Goal: Information Seeking & Learning: Learn about a topic

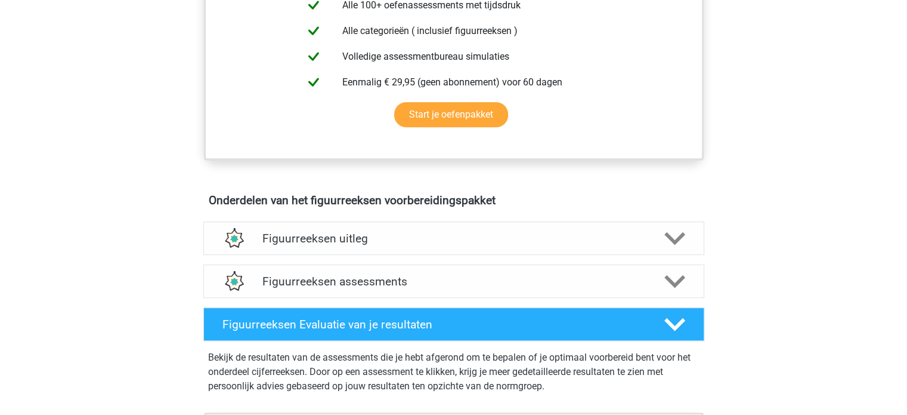
scroll to position [537, 0]
click at [515, 326] on h4 "Figuurreeksen Evaluatie van je resultaten" at bounding box center [434, 324] width 423 height 14
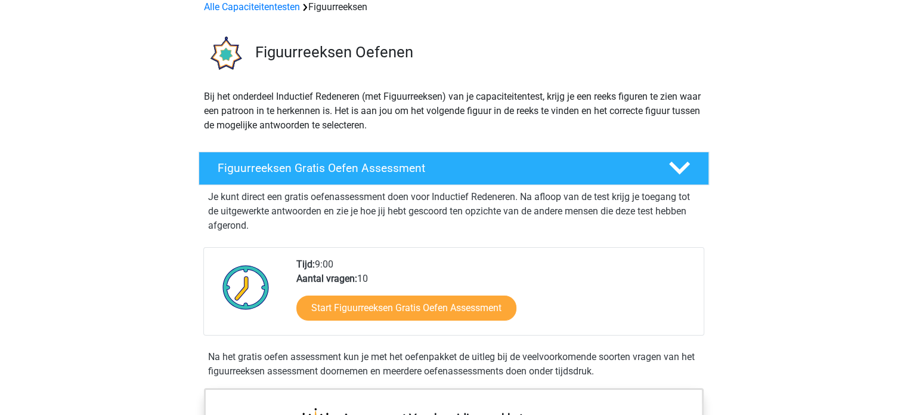
scroll to position [0, 0]
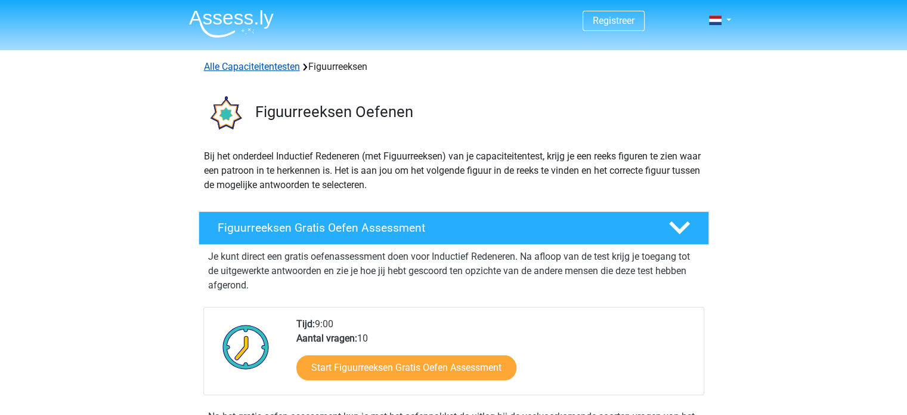
click at [270, 69] on link "Alle Capaciteitentesten" at bounding box center [252, 66] width 96 height 11
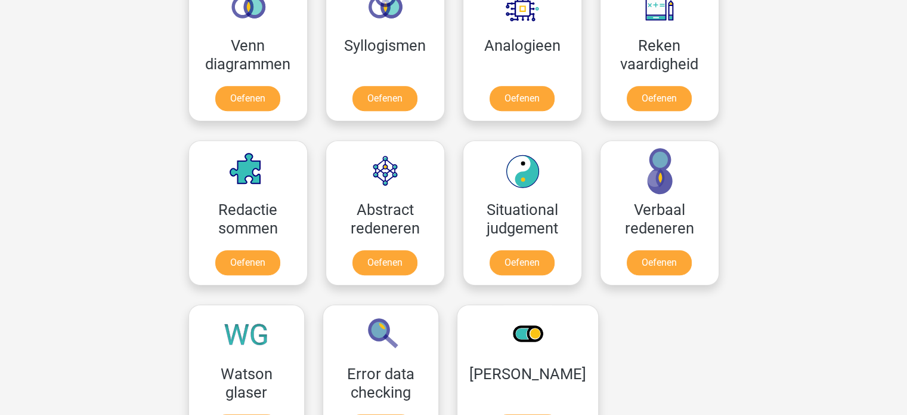
scroll to position [625, 0]
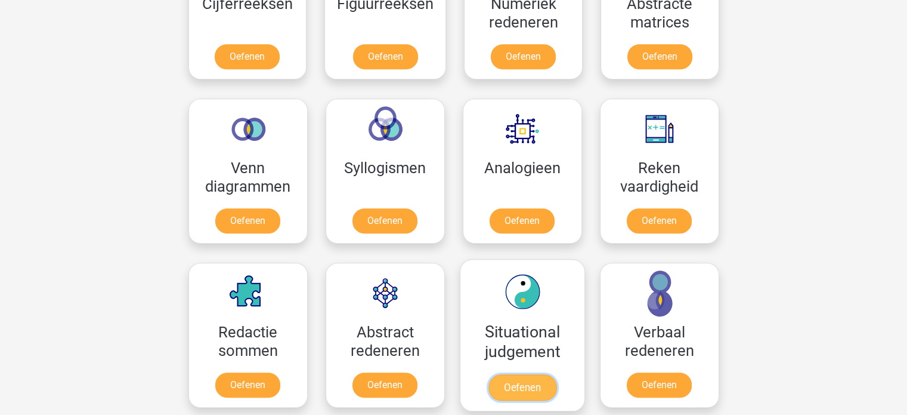
click at [530, 374] on link "Oefenen" at bounding box center [522, 387] width 68 height 26
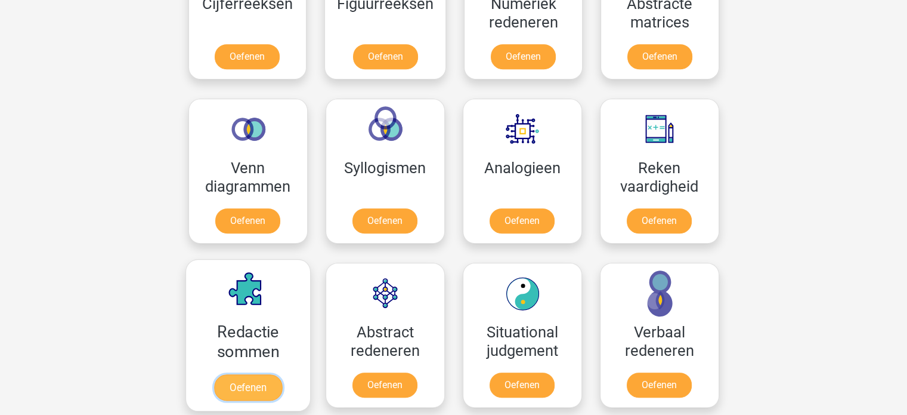
click at [220, 374] on link "Oefenen" at bounding box center [248, 387] width 68 height 26
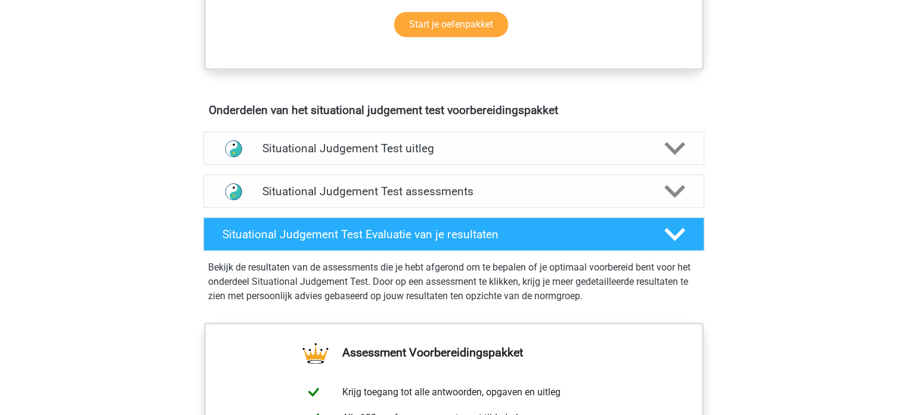
scroll to position [597, 0]
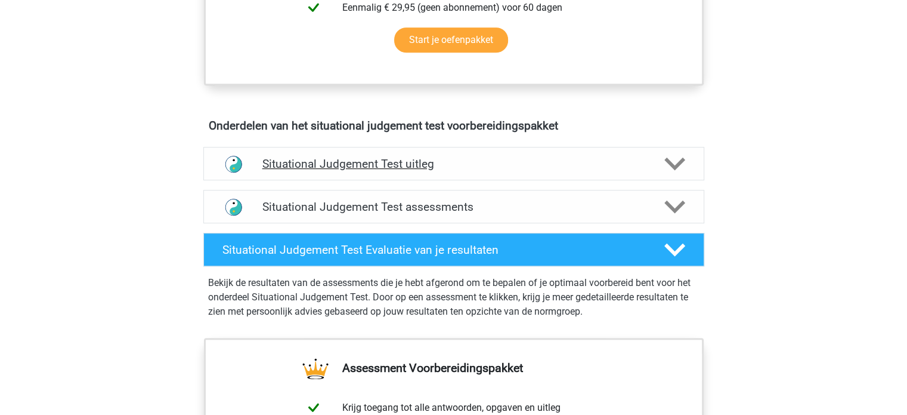
click at [520, 165] on h4 "Situational Judgement Test uitleg" at bounding box center [454, 164] width 383 height 14
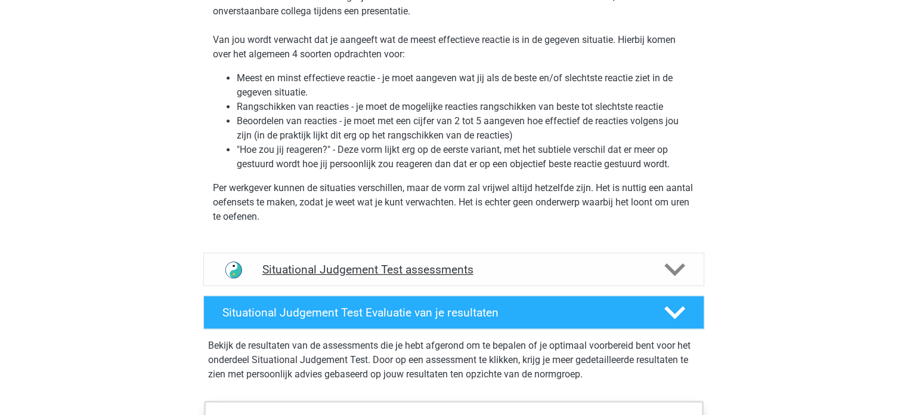
scroll to position [835, 0]
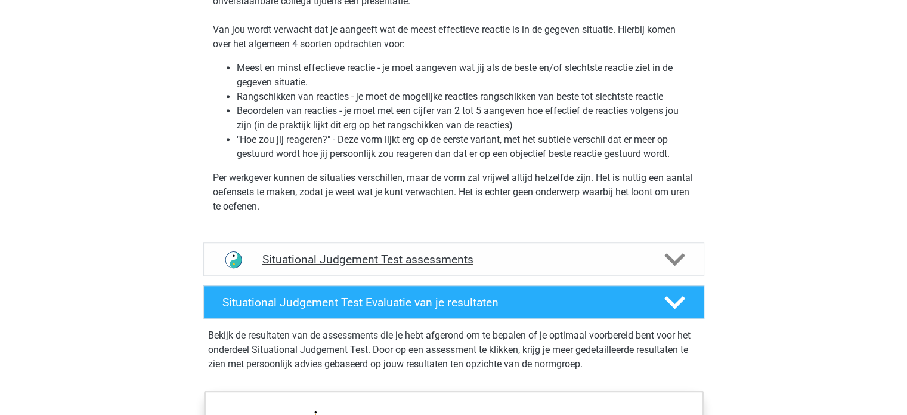
click at [530, 252] on h4 "Situational Judgement Test assessments" at bounding box center [454, 259] width 383 height 14
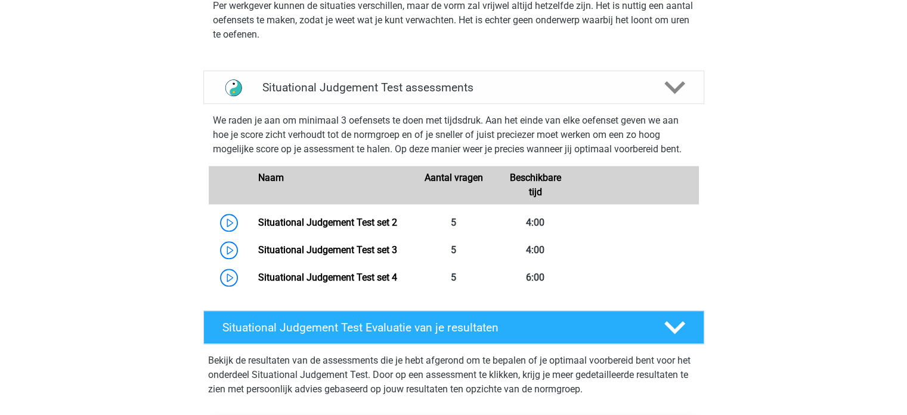
scroll to position [1014, 0]
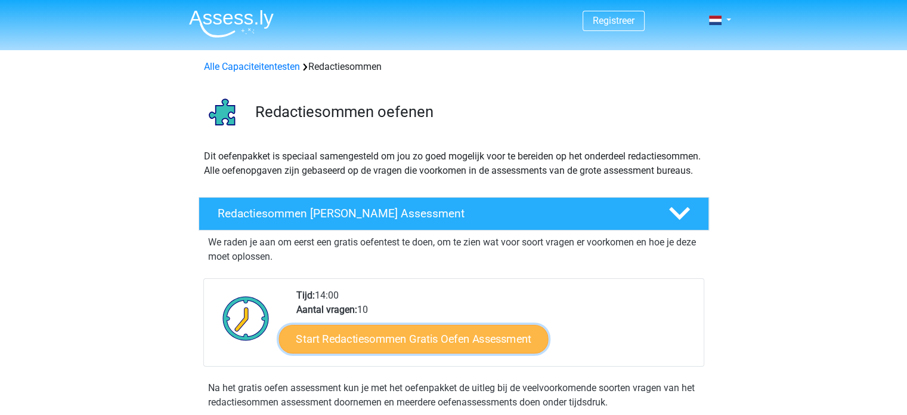
click at [365, 353] on link "Start Redactiesommen Gratis Oefen Assessment" at bounding box center [414, 338] width 270 height 29
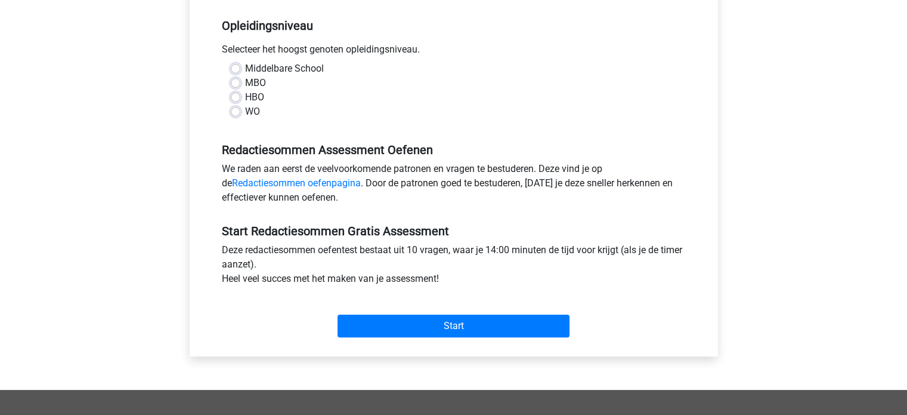
scroll to position [239, 0]
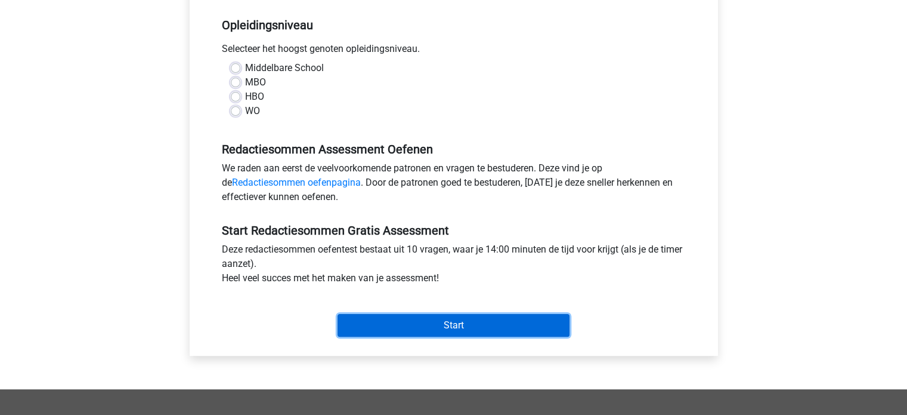
click at [431, 326] on input "Start" at bounding box center [454, 325] width 232 height 23
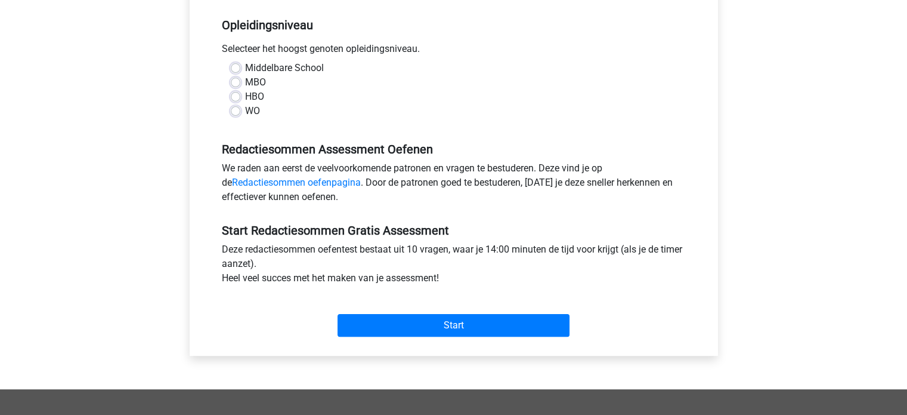
click at [245, 107] on label "WO" at bounding box center [252, 111] width 15 height 14
click at [236, 107] on input "WO" at bounding box center [236, 110] width 10 height 12
radio input "true"
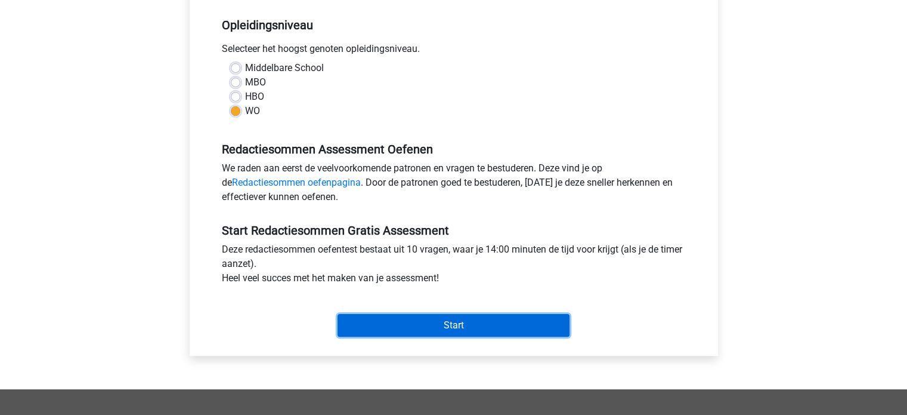
click at [498, 319] on input "Start" at bounding box center [454, 325] width 232 height 23
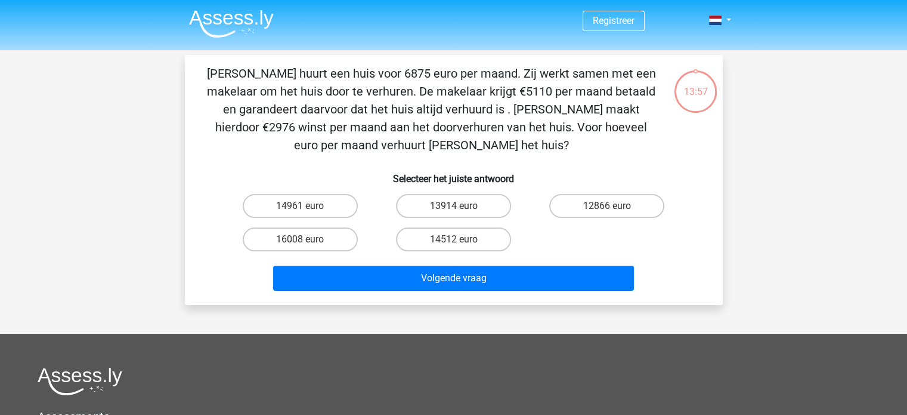
click at [236, 14] on img at bounding box center [231, 24] width 85 height 28
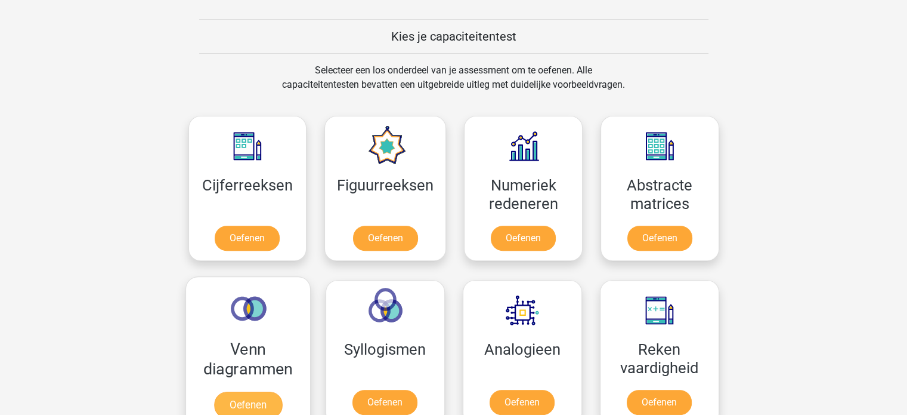
scroll to position [520, 0]
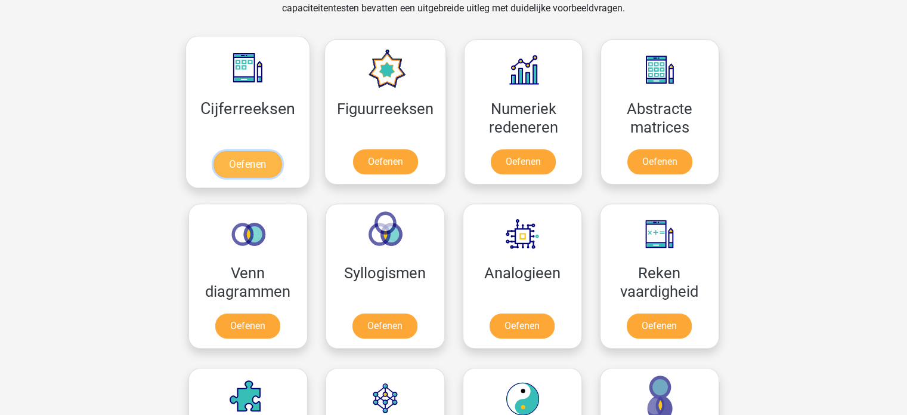
click at [282, 151] on link "Oefenen" at bounding box center [248, 164] width 68 height 26
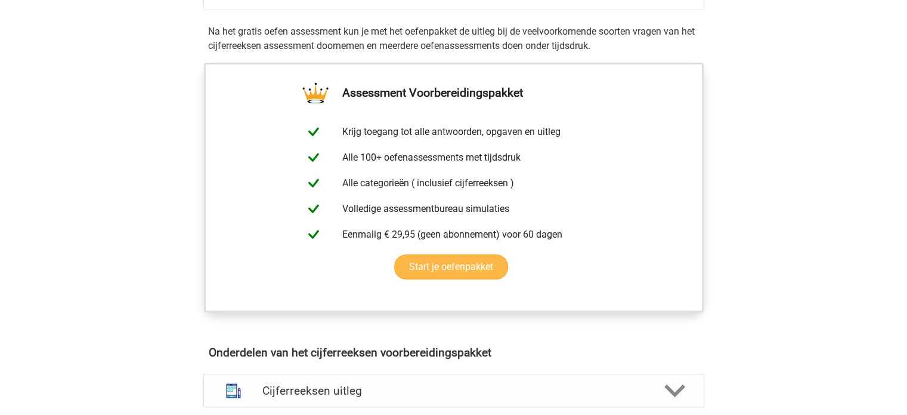
scroll to position [358, 0]
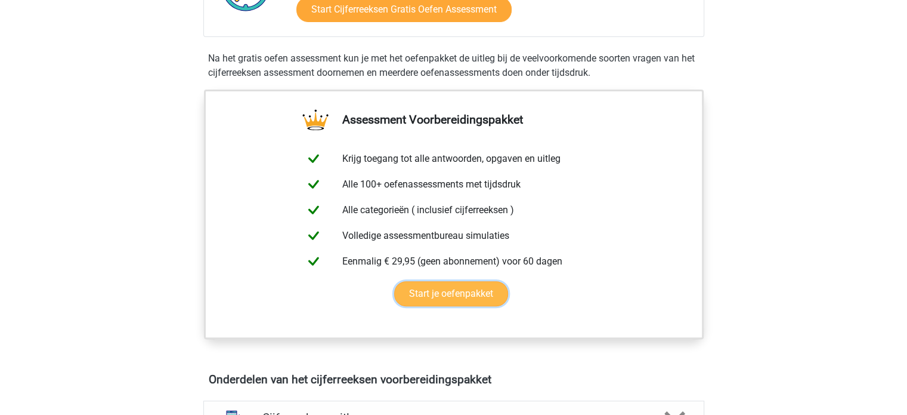
click at [466, 306] on link "Start je oefenpakket" at bounding box center [451, 293] width 114 height 25
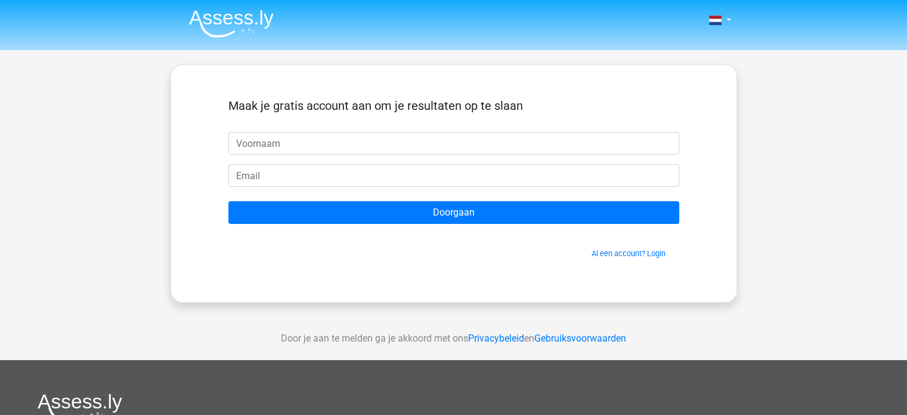
click at [402, 143] on input "text" at bounding box center [454, 143] width 451 height 23
type input "ad bek"
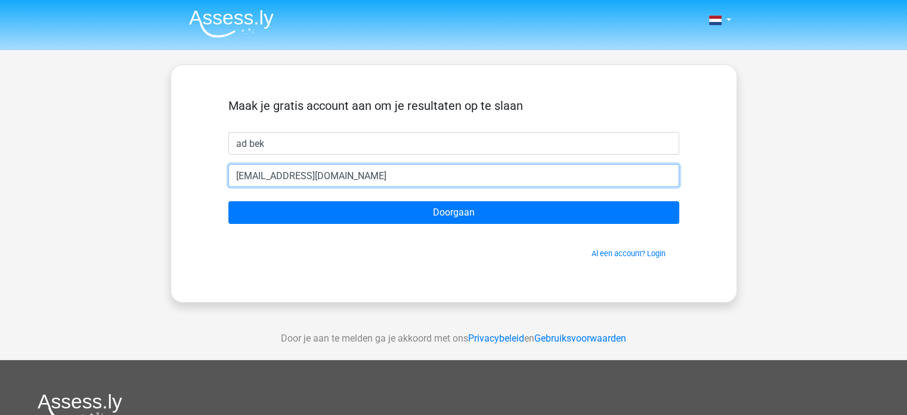
type input "[EMAIL_ADDRESS][DOMAIN_NAME]"
click at [229, 201] on input "Doorgaan" at bounding box center [454, 212] width 451 height 23
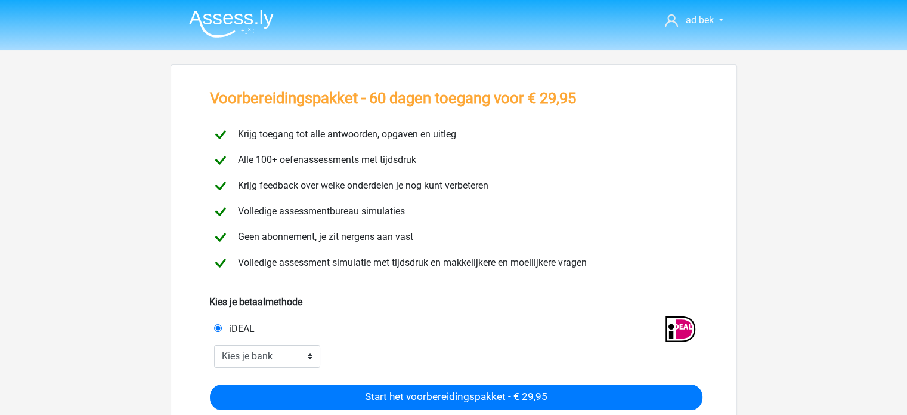
click at [249, 10] on img at bounding box center [231, 24] width 85 height 28
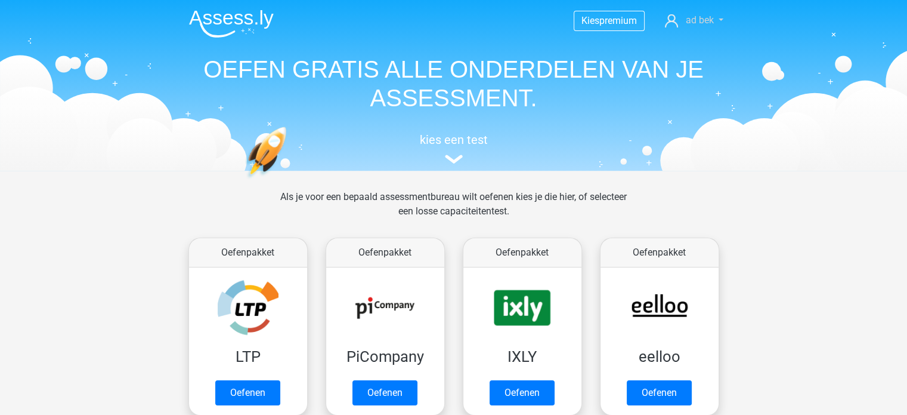
click at [702, 16] on span "ad bek" at bounding box center [700, 19] width 28 height 11
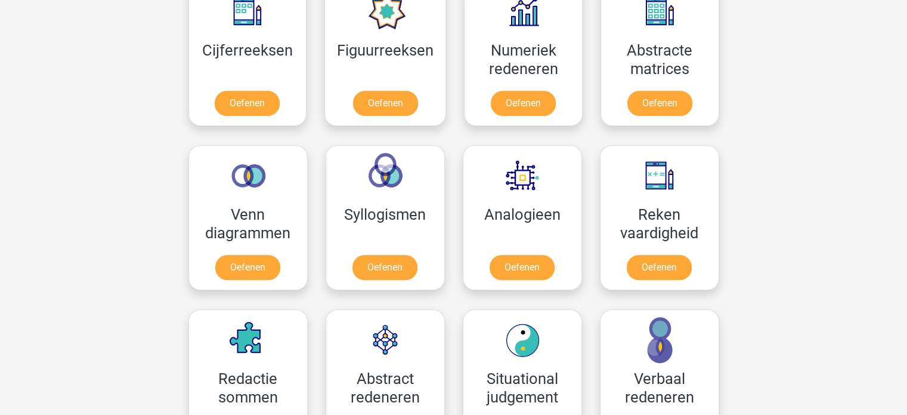
scroll to position [537, 0]
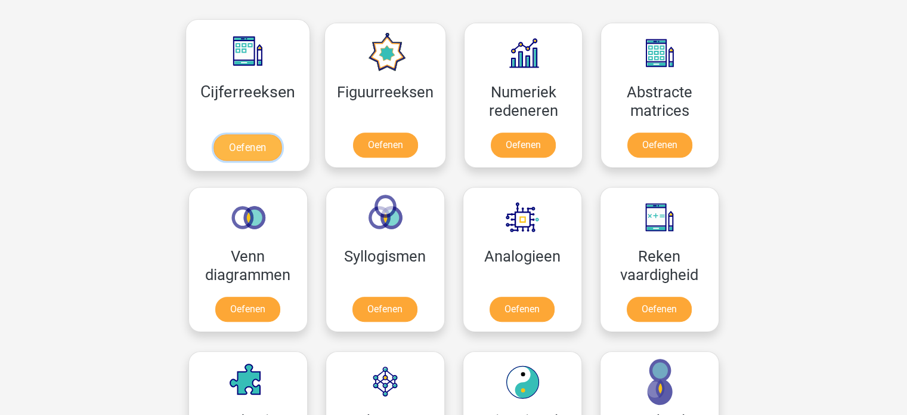
click at [264, 150] on link "Oefenen" at bounding box center [248, 147] width 68 height 26
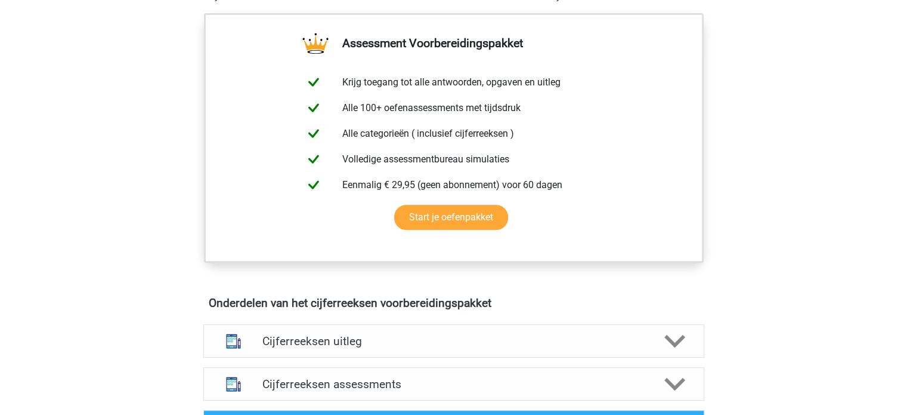
scroll to position [597, 0]
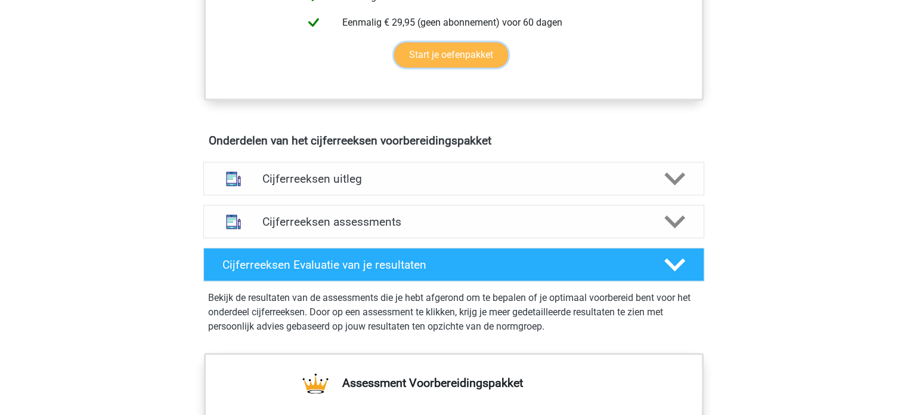
click at [485, 67] on link "Start je oefenpakket" at bounding box center [451, 54] width 114 height 25
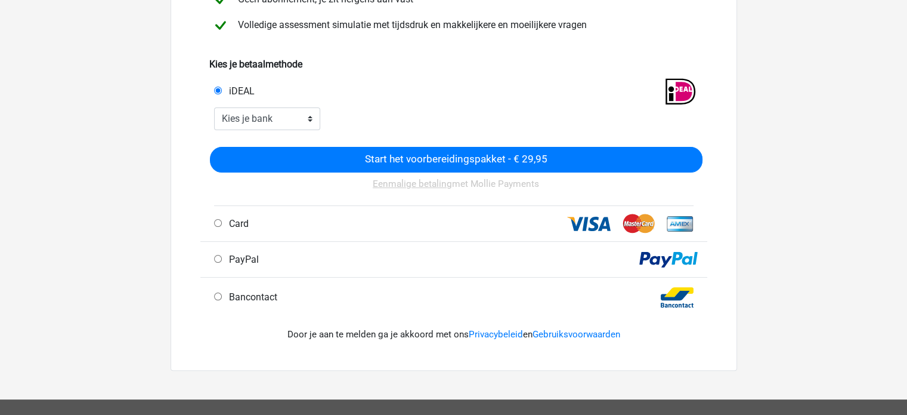
scroll to position [239, 0]
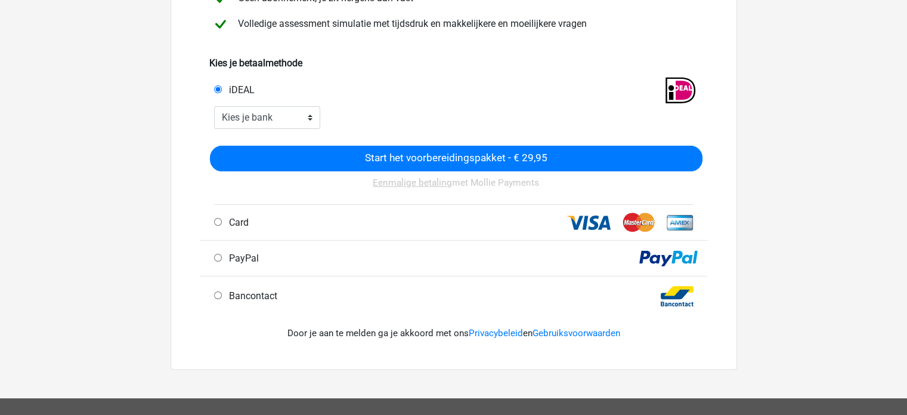
click at [340, 254] on div "PayPal" at bounding box center [332, 258] width 254 height 14
click at [251, 257] on span "PayPal" at bounding box center [241, 257] width 35 height 11
click at [222, 257] on input "PayPal" at bounding box center [218, 258] width 8 height 8
radio input "true"
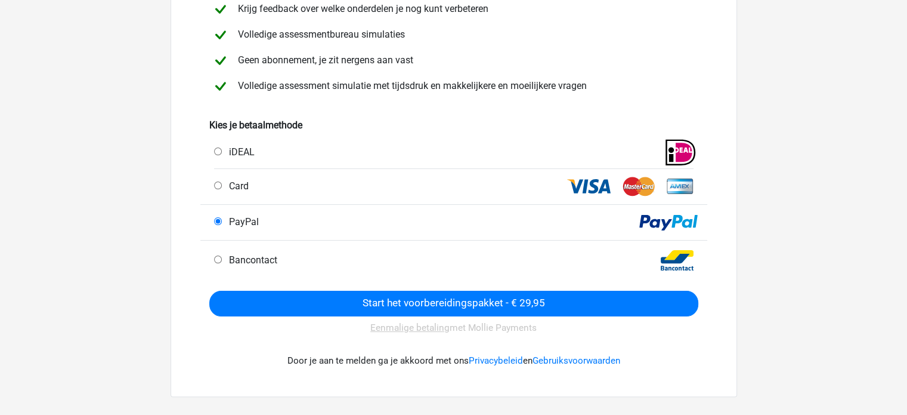
scroll to position [179, 0]
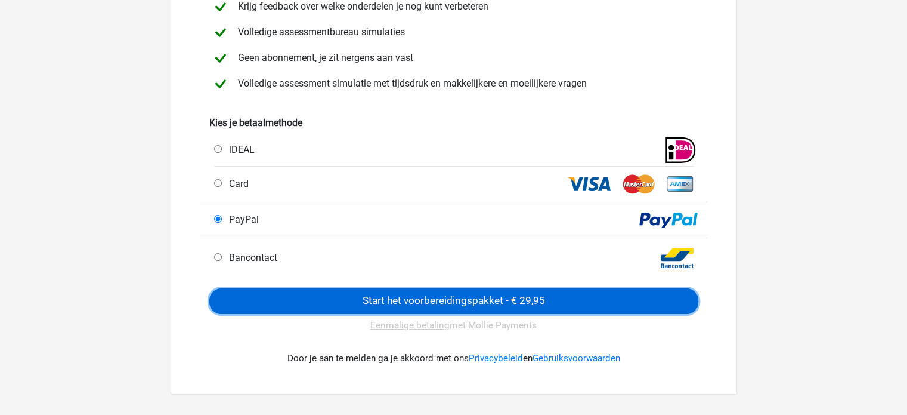
click at [449, 299] on input "Start het voorbereidingspakket - € 29,95" at bounding box center [453, 301] width 489 height 26
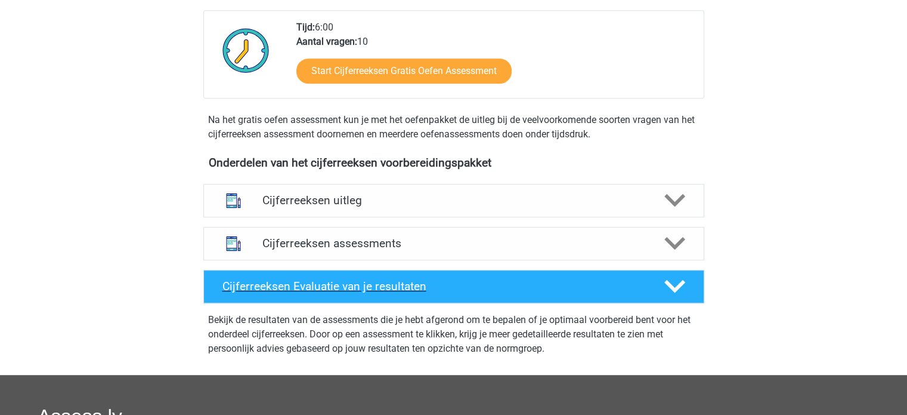
scroll to position [597, 0]
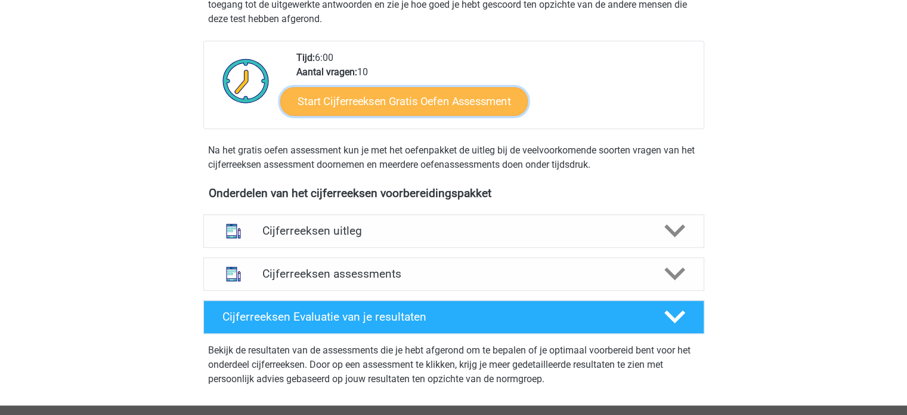
click at [453, 116] on link "Start Cijferreeksen Gratis Oefen Assessment" at bounding box center [404, 101] width 248 height 29
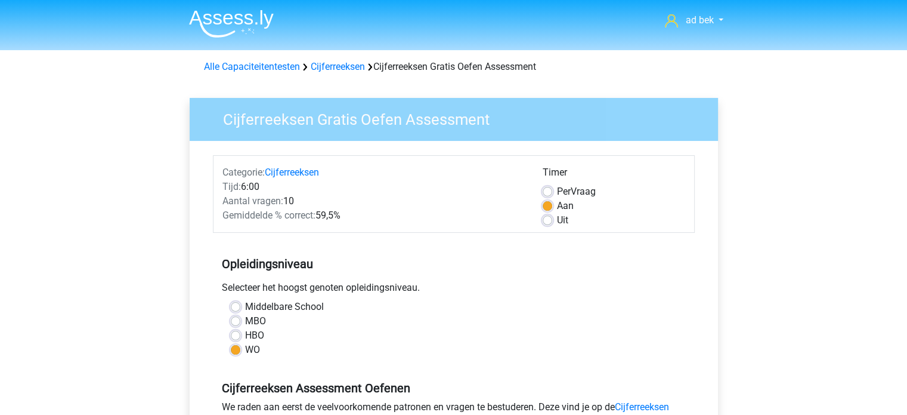
click at [240, 23] on img at bounding box center [231, 24] width 85 height 28
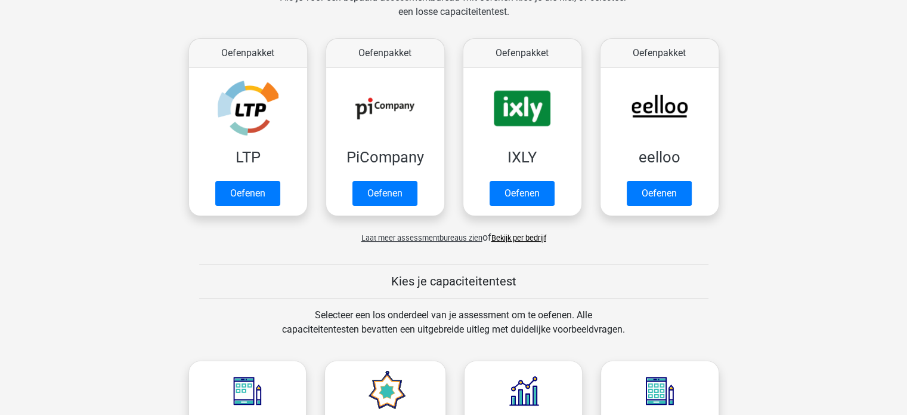
scroll to position [418, 0]
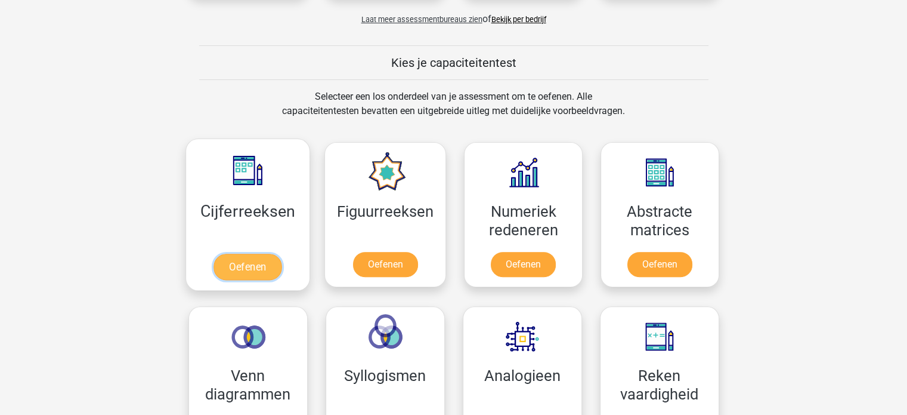
click at [268, 254] on link "Oefenen" at bounding box center [248, 267] width 68 height 26
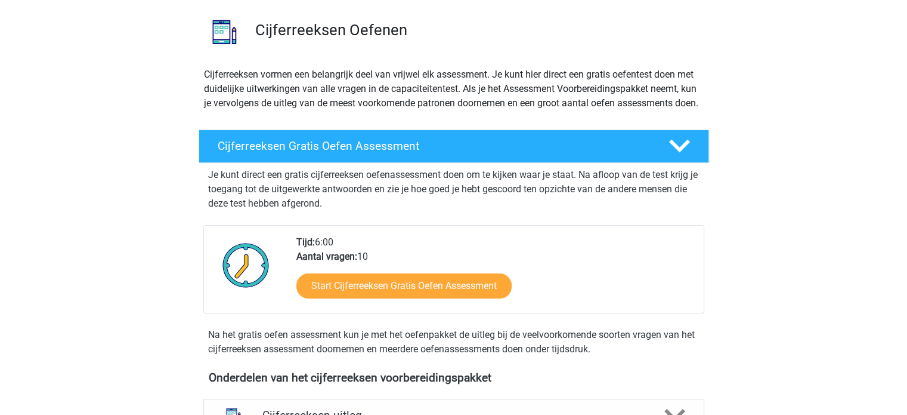
scroll to position [298, 0]
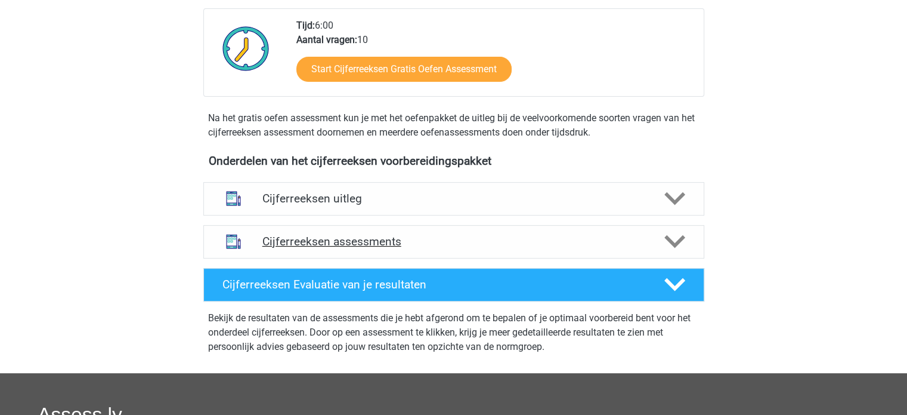
click at [453, 248] on h4 "Cijferreeksen assessments" at bounding box center [454, 241] width 383 height 14
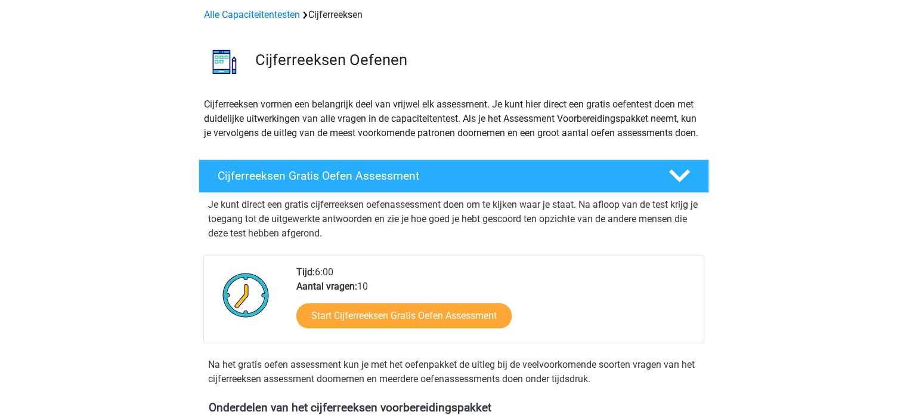
scroll to position [0, 0]
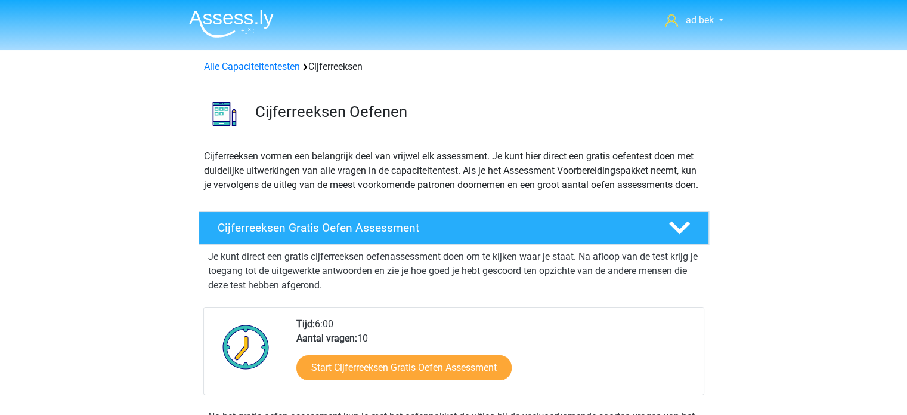
click at [236, 17] on img at bounding box center [231, 24] width 85 height 28
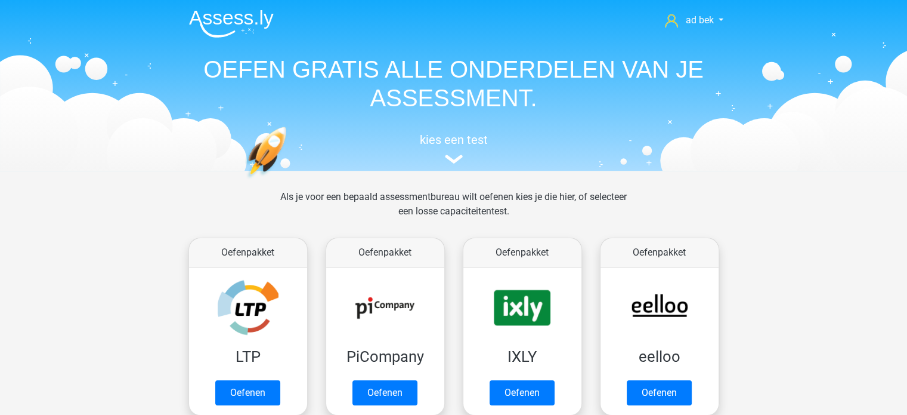
click at [704, 9] on nav "ad bek [EMAIL_ADDRESS][DOMAIN_NAME] Nederlands English" at bounding box center [454, 21] width 549 height 39
click at [704, 14] on span "ad bek" at bounding box center [700, 19] width 28 height 11
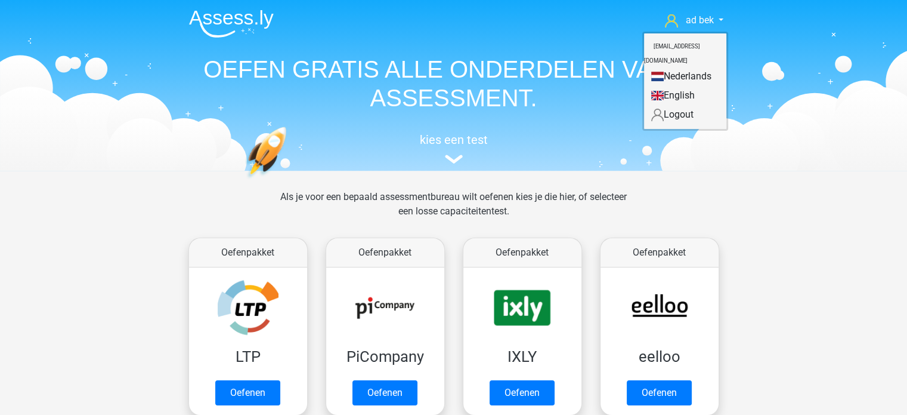
click at [537, 195] on div "Als je voor een bepaald assessmentbureau wilt oefenen kies je die hier, of sele…" at bounding box center [454, 211] width 366 height 43
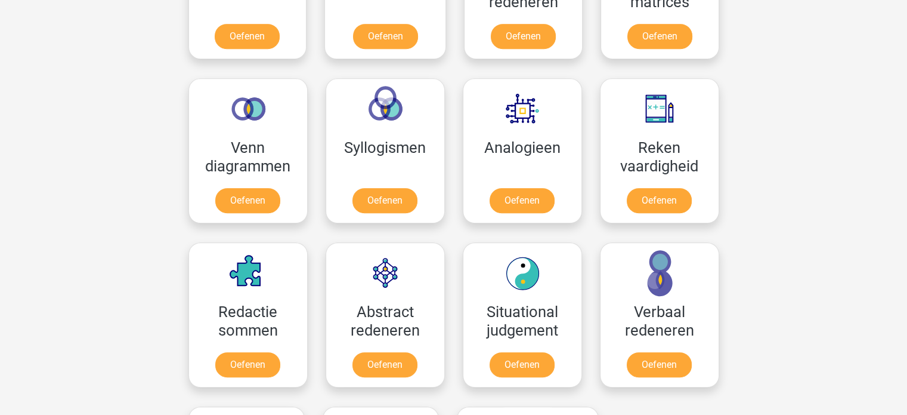
scroll to position [477, 0]
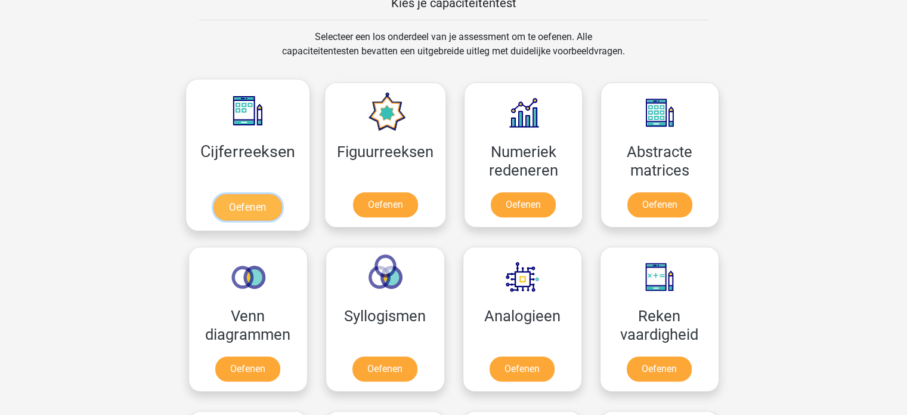
click at [282, 194] on link "Oefenen" at bounding box center [248, 207] width 68 height 26
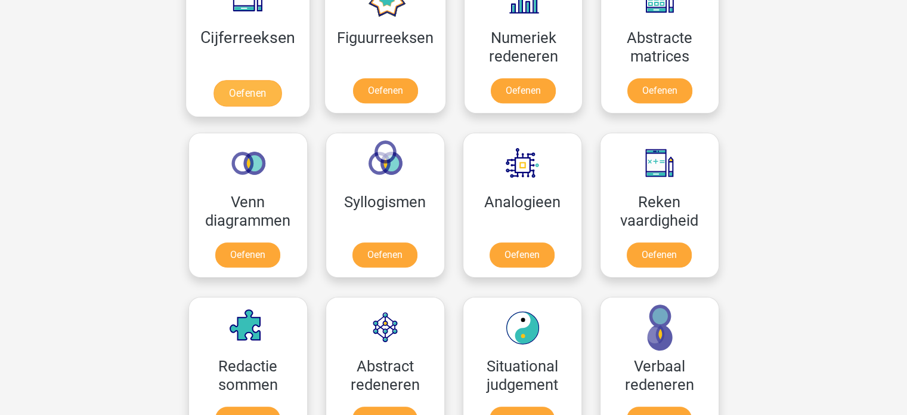
scroll to position [716, 0]
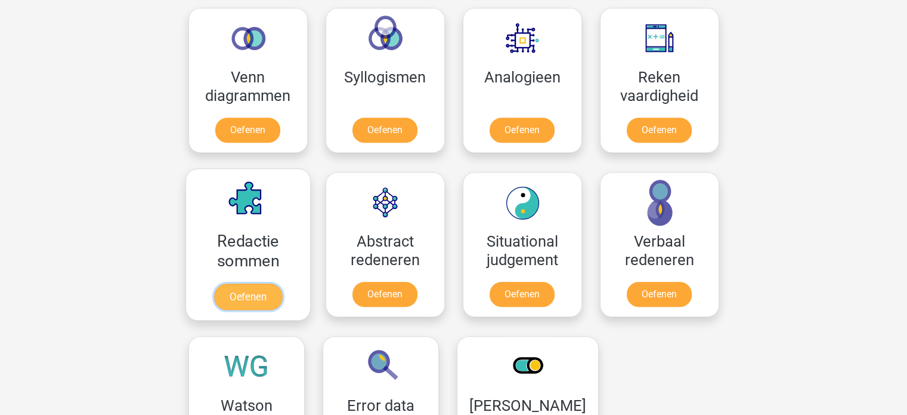
click at [279, 283] on link "Oefenen" at bounding box center [248, 296] width 68 height 26
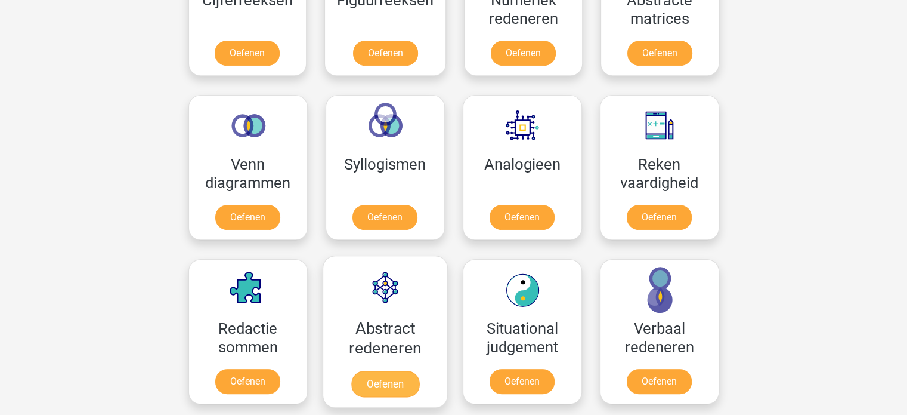
scroll to position [477, 0]
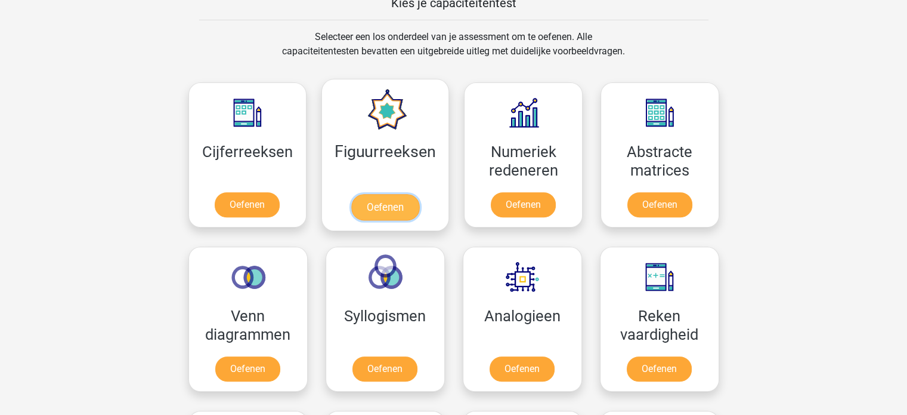
click at [411, 194] on link "Oefenen" at bounding box center [385, 207] width 68 height 26
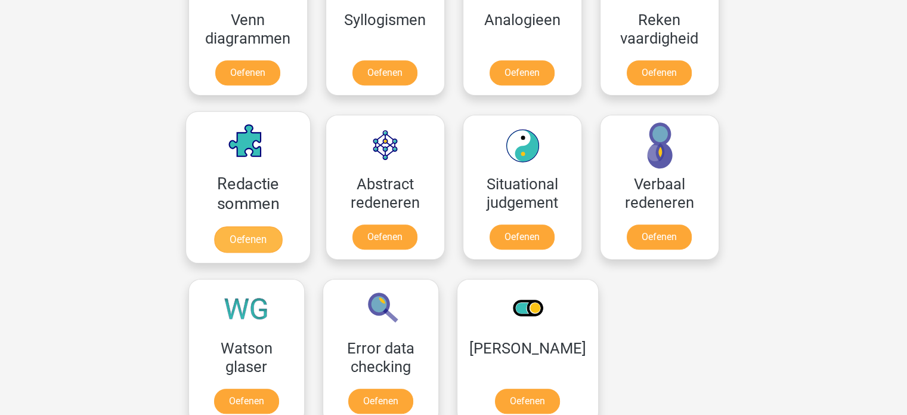
scroll to position [776, 0]
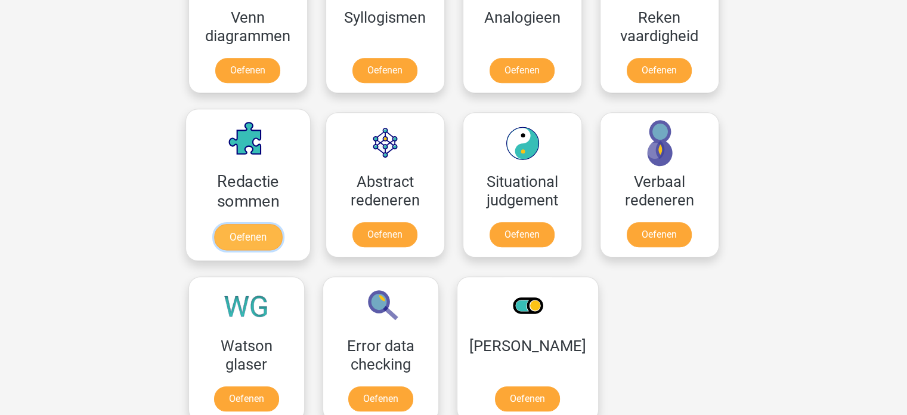
click at [274, 224] on link "Oefenen" at bounding box center [248, 237] width 68 height 26
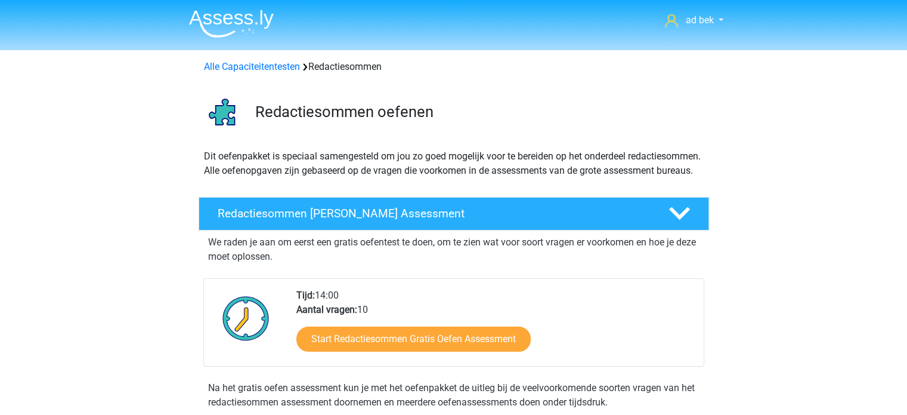
scroll to position [358, 0]
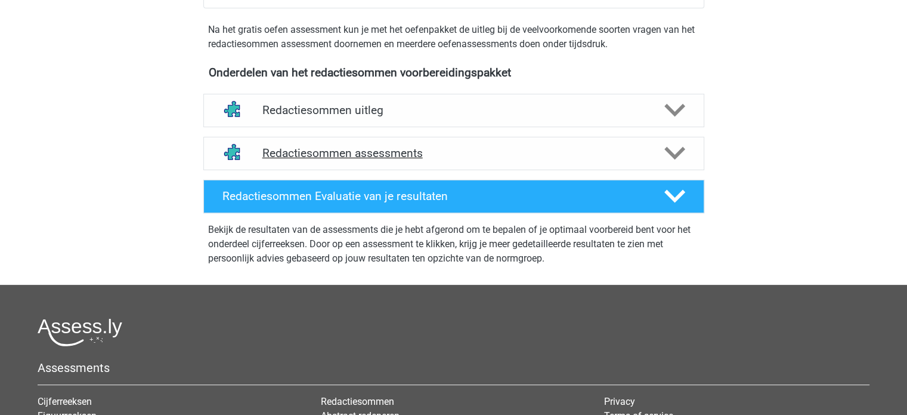
click at [493, 160] on h4 "Redactiesommen assessments" at bounding box center [454, 153] width 383 height 14
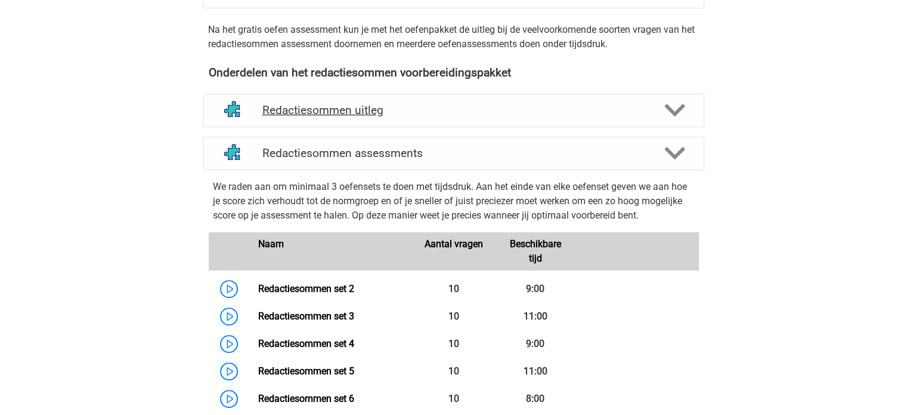
click at [474, 117] on h4 "Redactiesommen uitleg" at bounding box center [454, 110] width 383 height 14
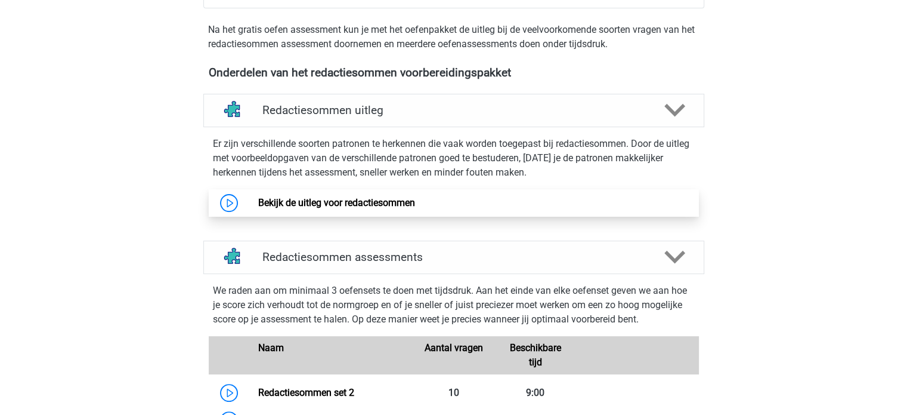
click at [368, 208] on link "Bekijk de uitleg voor redactiesommen" at bounding box center [336, 202] width 157 height 11
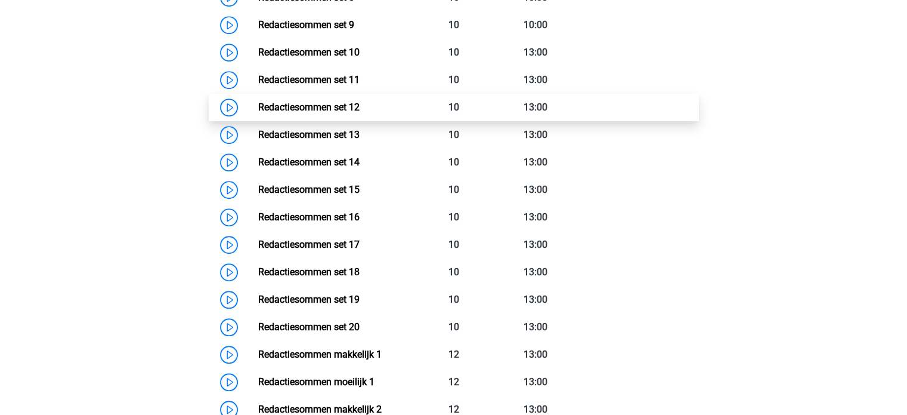
scroll to position [1074, 0]
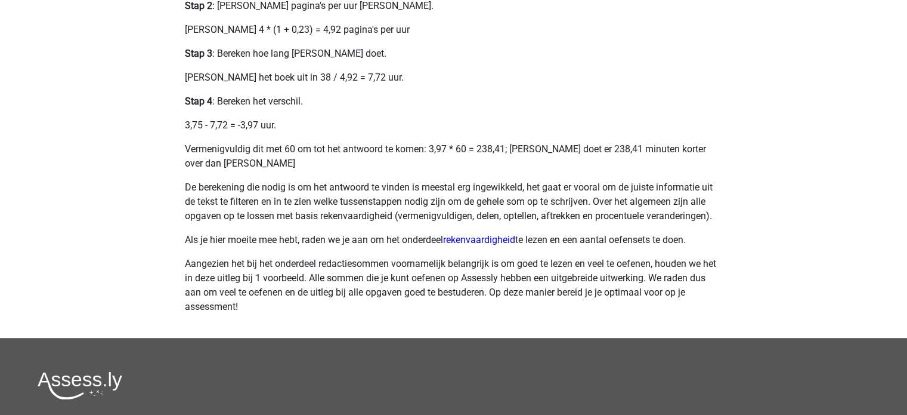
scroll to position [656, 0]
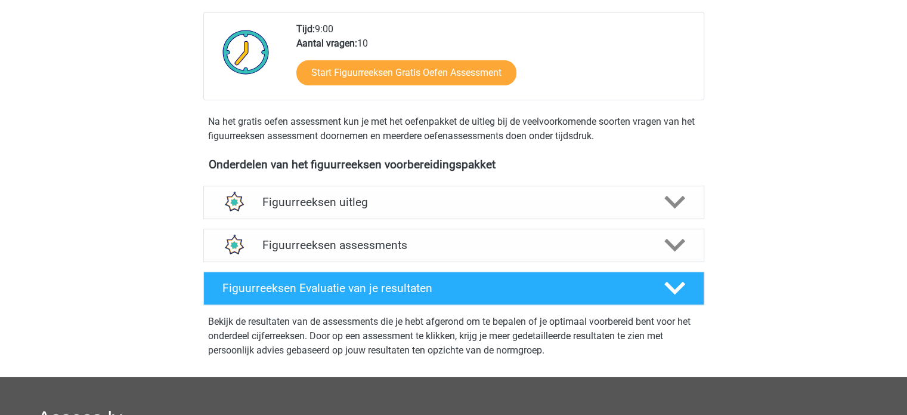
scroll to position [298, 0]
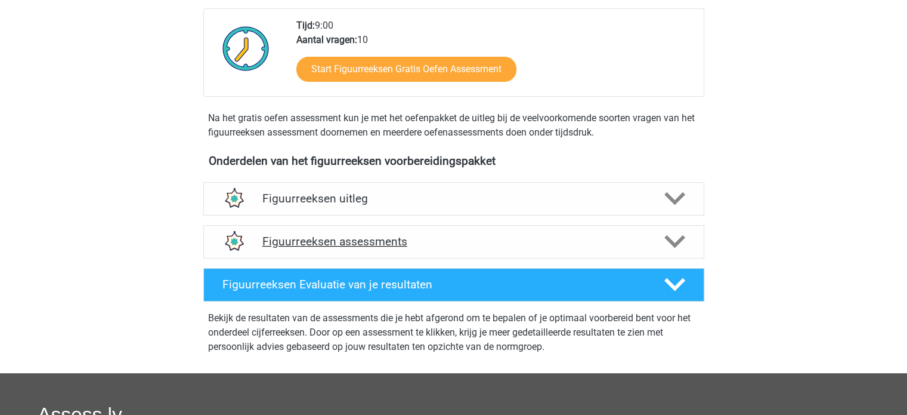
click at [459, 236] on h4 "Figuurreeksen assessments" at bounding box center [454, 241] width 383 height 14
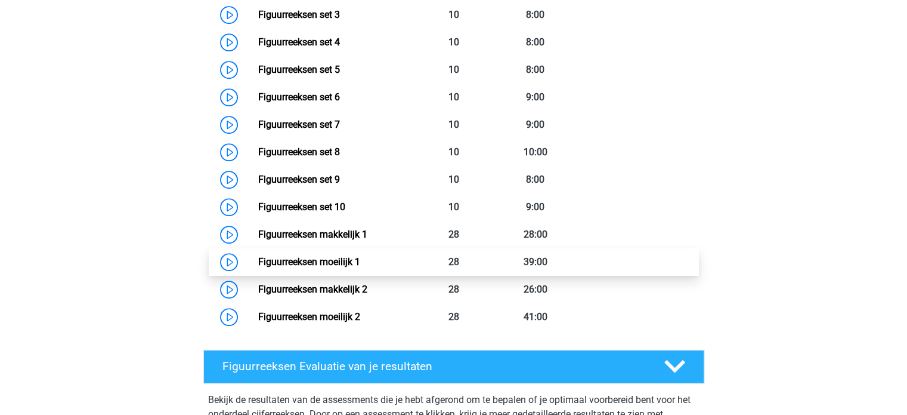
scroll to position [716, 0]
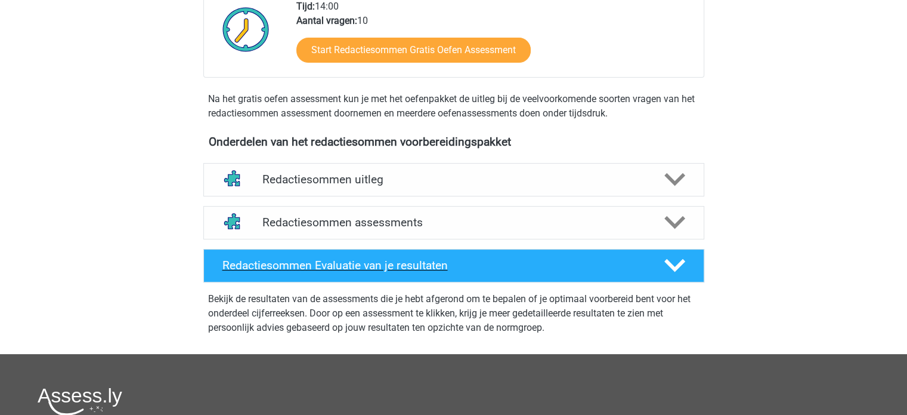
scroll to position [298, 0]
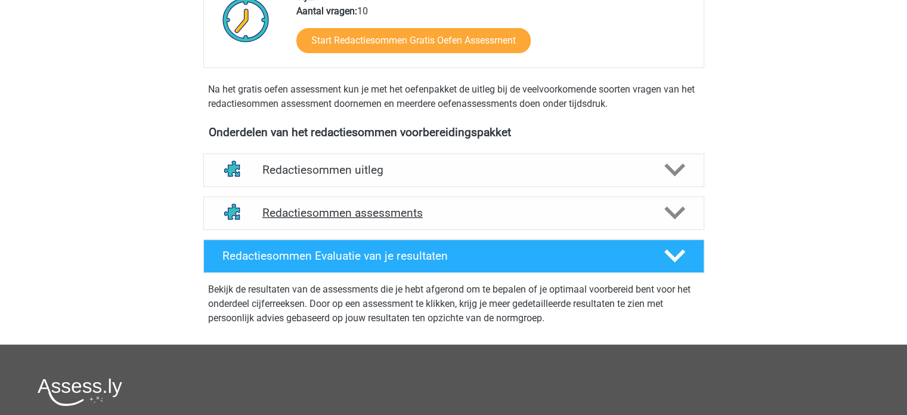
click at [453, 217] on div "Redactiesommen assessments" at bounding box center [453, 212] width 501 height 33
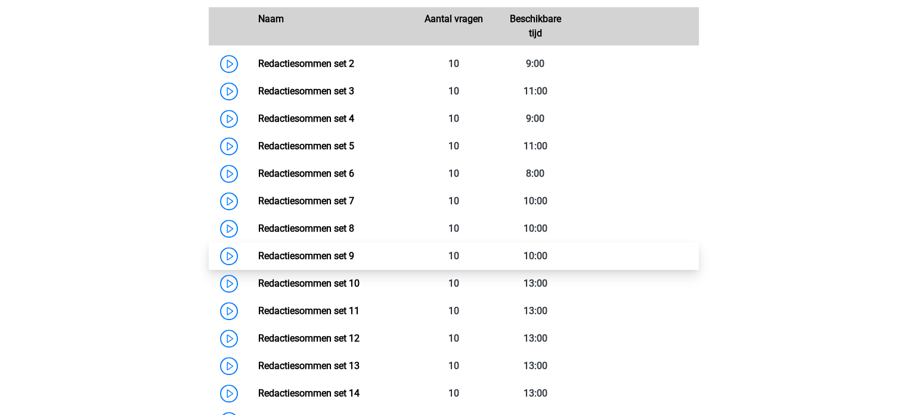
scroll to position [597, 0]
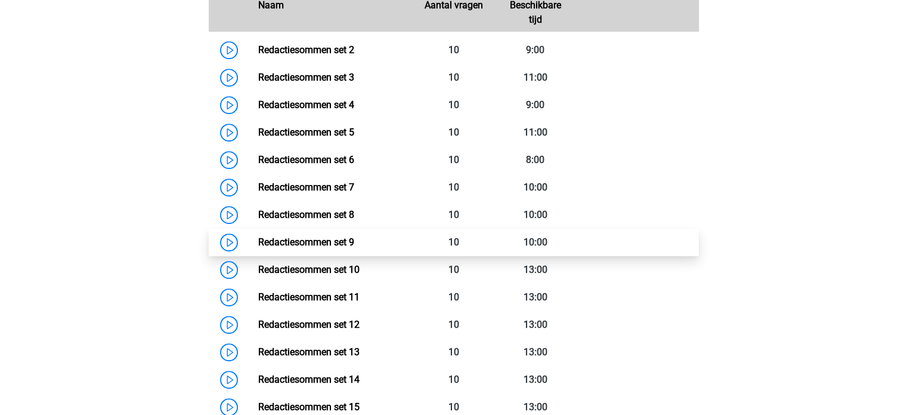
click at [325, 248] on link "Redactiesommen set 9" at bounding box center [306, 241] width 96 height 11
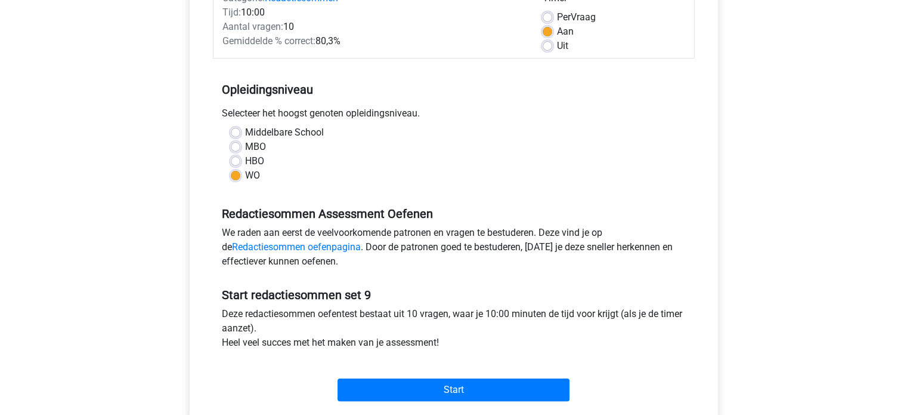
scroll to position [179, 0]
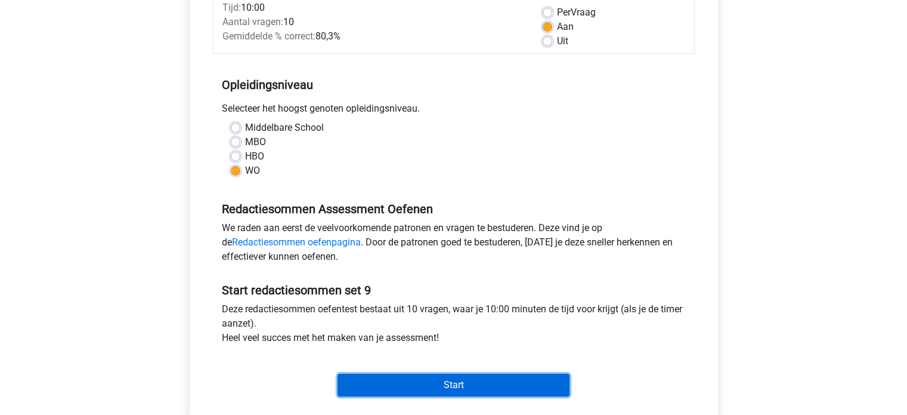
click at [441, 381] on input "Start" at bounding box center [454, 384] width 232 height 23
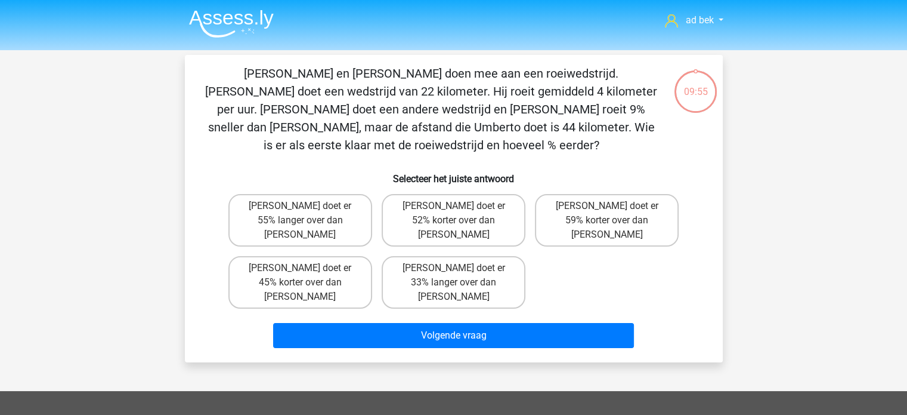
click at [257, 21] on img at bounding box center [231, 24] width 85 height 28
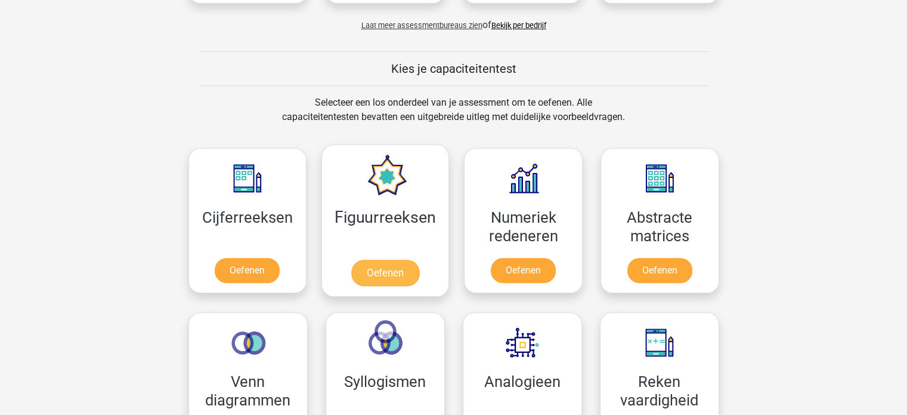
scroll to position [418, 0]
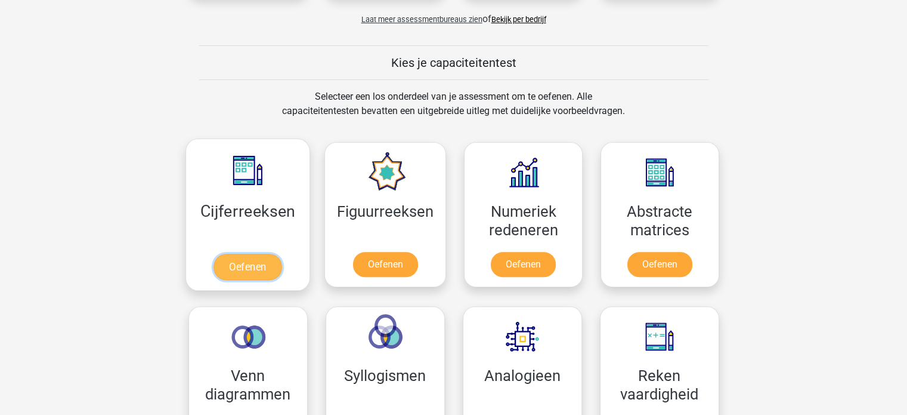
click at [263, 254] on link "Oefenen" at bounding box center [248, 267] width 68 height 26
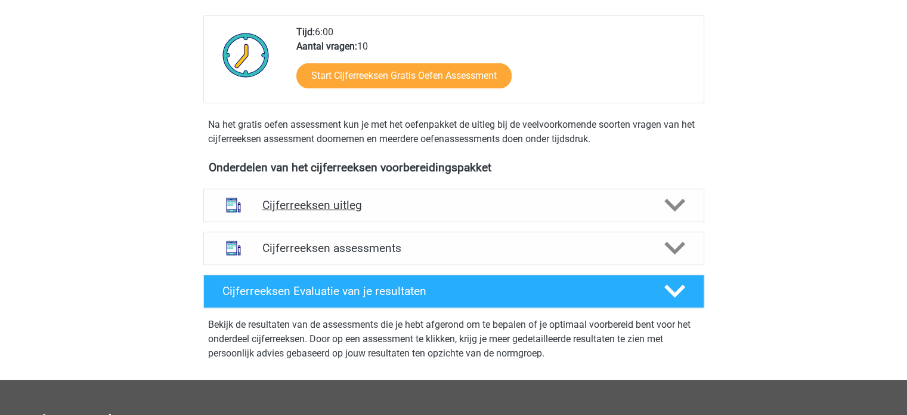
scroll to position [298, 0]
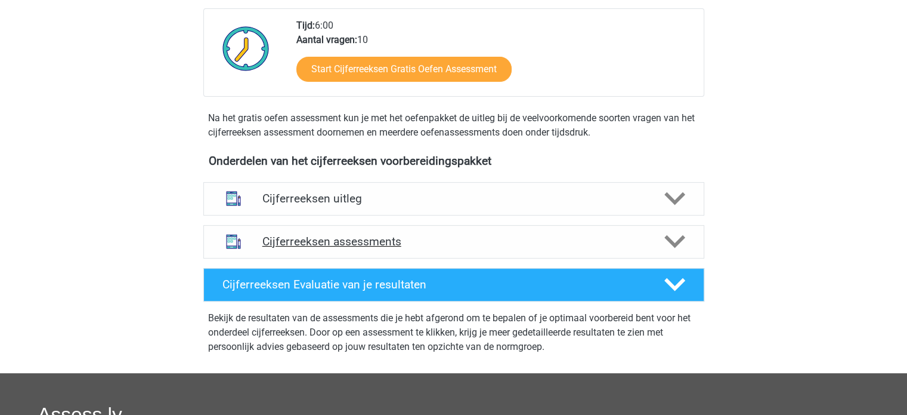
click at [484, 248] on h4 "Cijferreeksen assessments" at bounding box center [454, 241] width 383 height 14
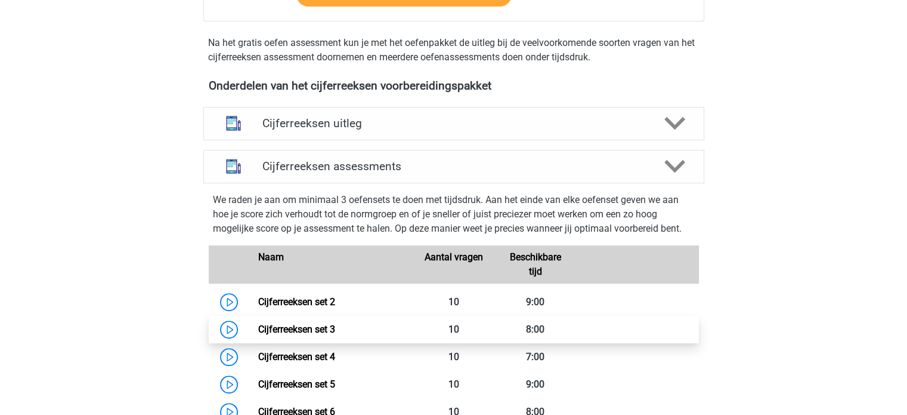
scroll to position [477, 0]
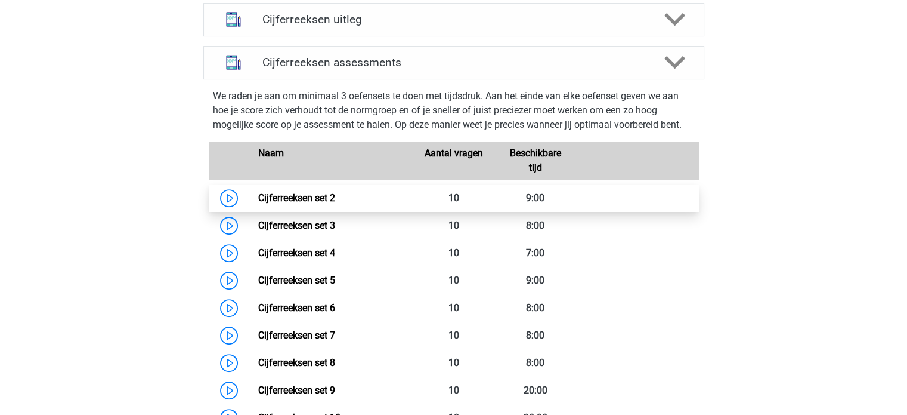
click at [335, 203] on link "Cijferreeksen set 2" at bounding box center [296, 197] width 77 height 11
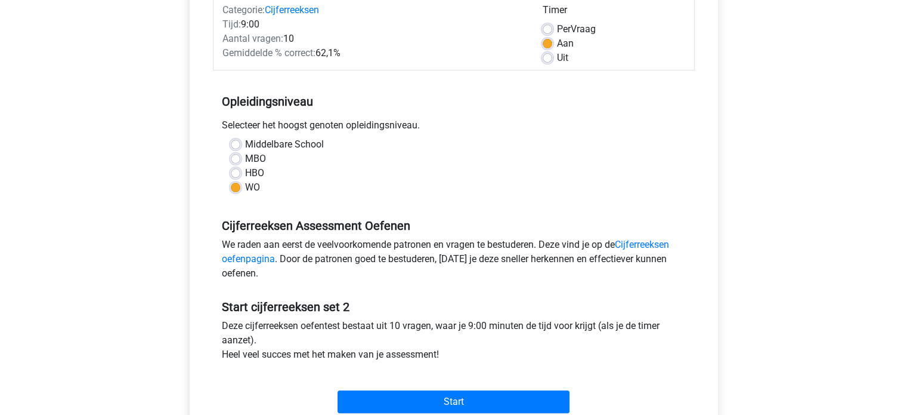
scroll to position [179, 0]
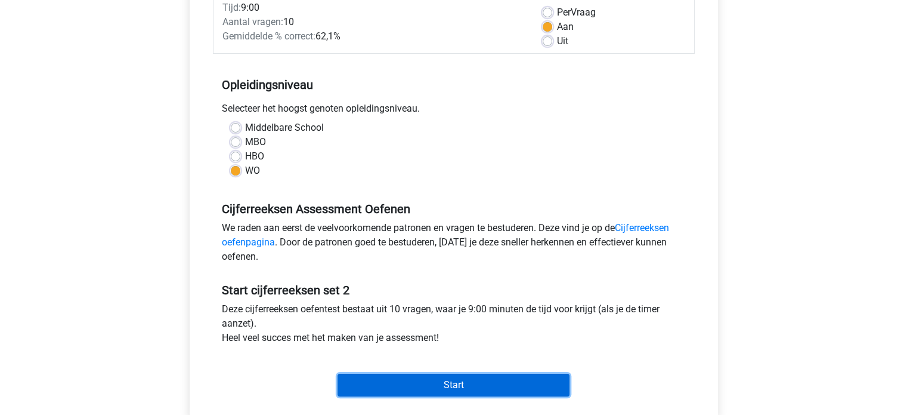
click at [444, 387] on input "Start" at bounding box center [454, 384] width 232 height 23
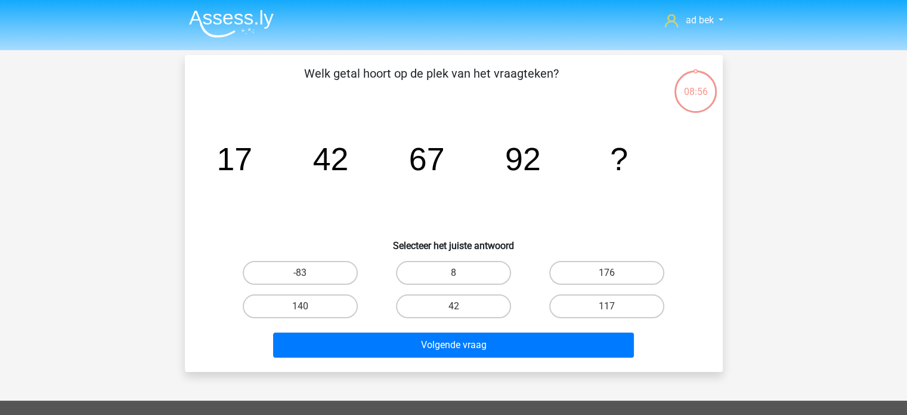
click at [695, 97] on div "08:56" at bounding box center [696, 84] width 45 height 30
click at [252, 22] on img at bounding box center [231, 24] width 85 height 28
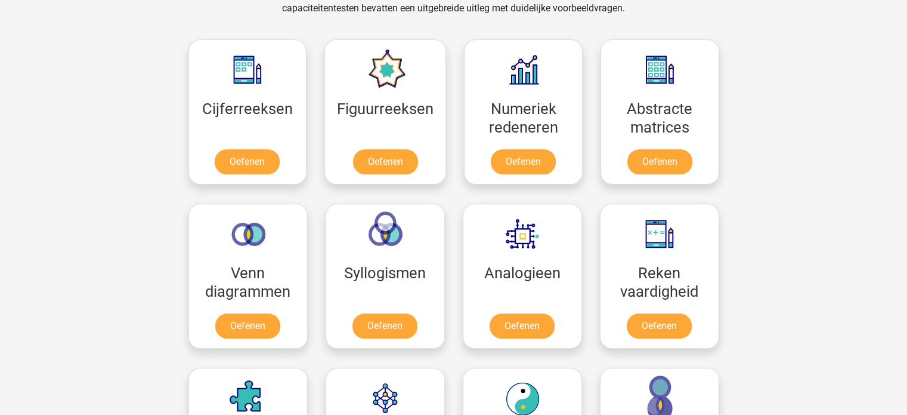
scroll to position [537, 0]
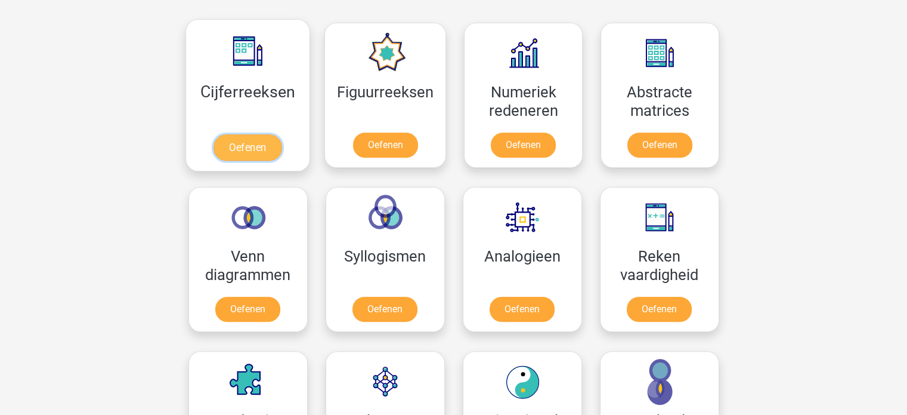
click at [241, 134] on link "Oefenen" at bounding box center [248, 147] width 68 height 26
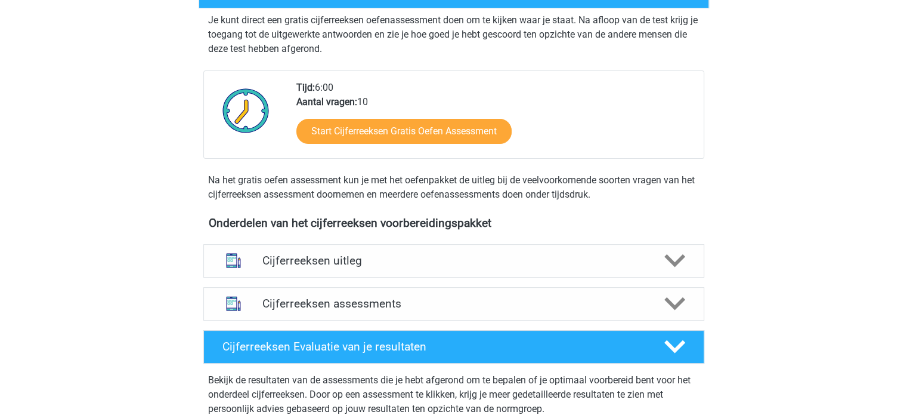
scroll to position [239, 0]
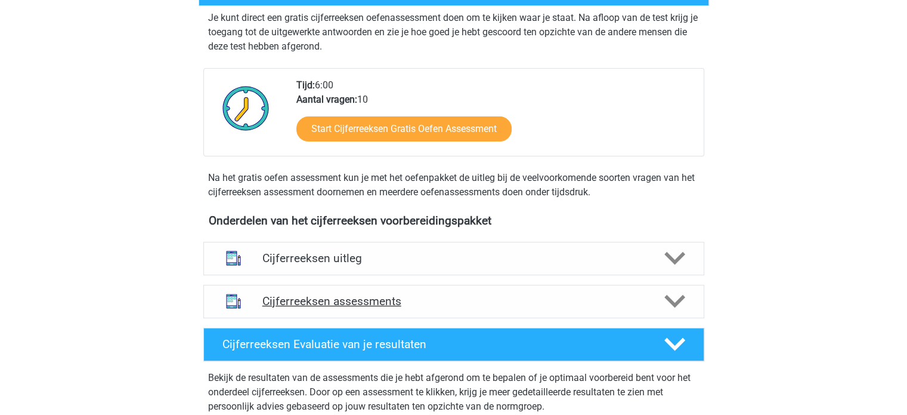
click at [547, 308] on h4 "Cijferreeksen assessments" at bounding box center [454, 301] width 383 height 14
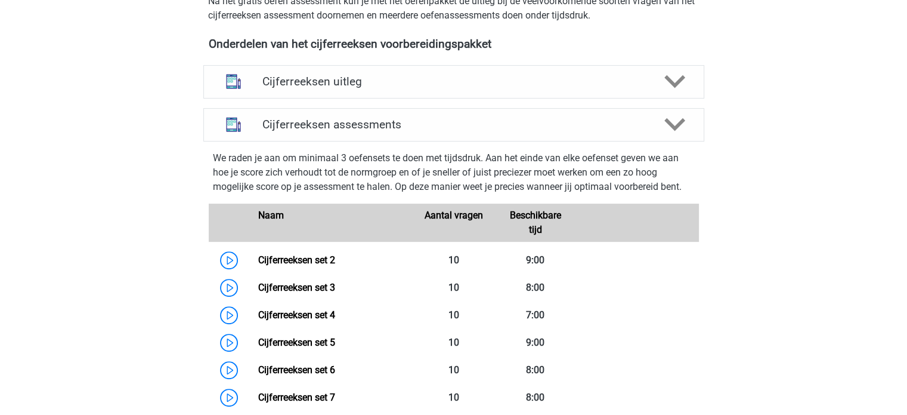
scroll to position [418, 0]
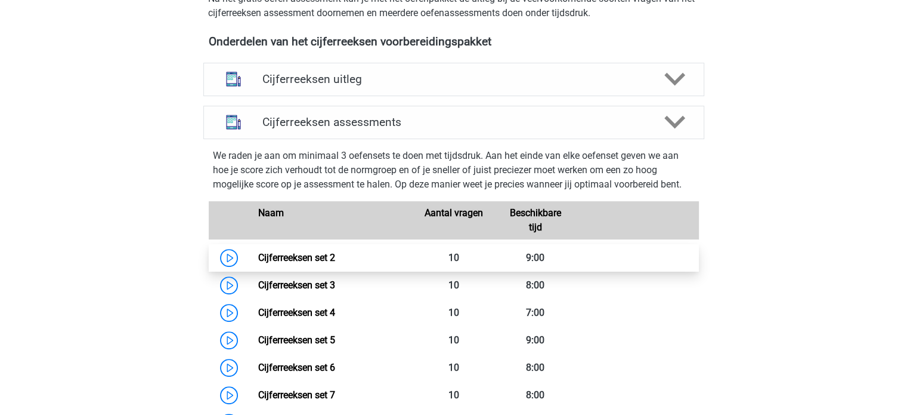
click at [335, 263] on link "Cijferreeksen set 2" at bounding box center [296, 257] width 77 height 11
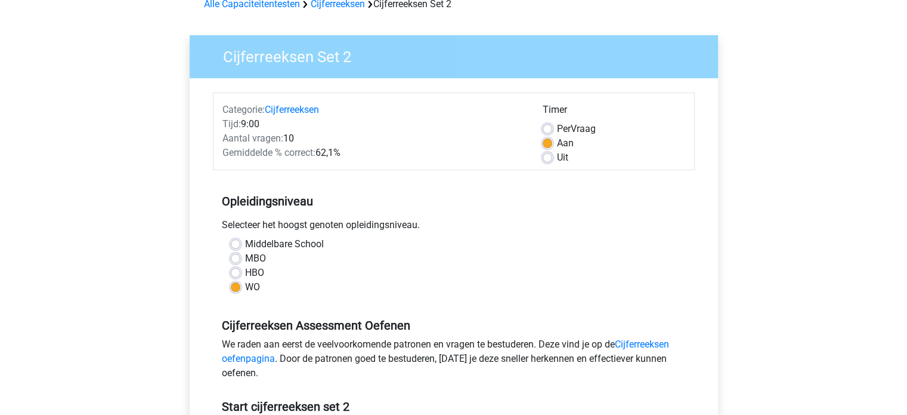
scroll to position [179, 0]
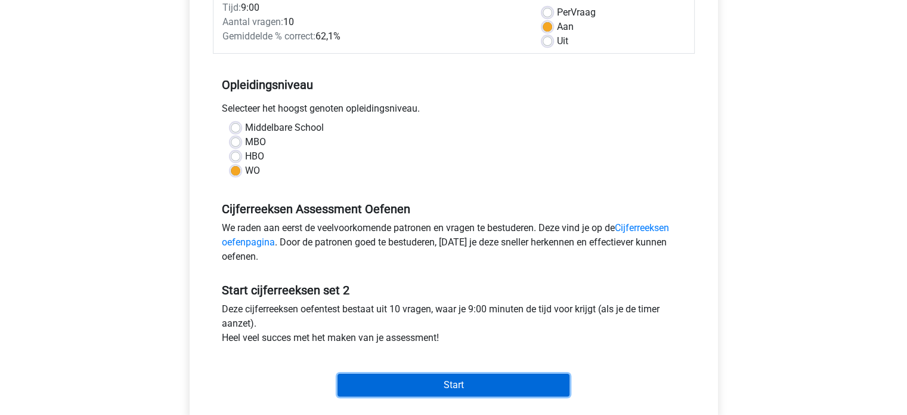
click at [492, 391] on input "Start" at bounding box center [454, 384] width 232 height 23
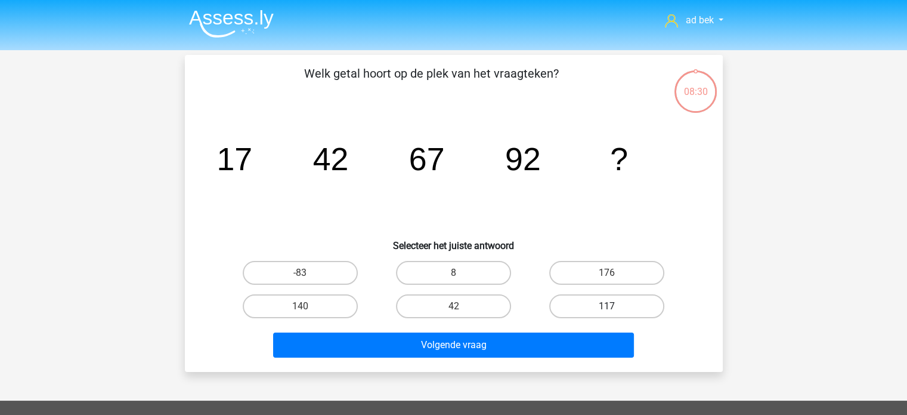
click at [597, 307] on label "117" at bounding box center [606, 306] width 115 height 24
click at [607, 307] on input "117" at bounding box center [611, 310] width 8 height 8
radio input "true"
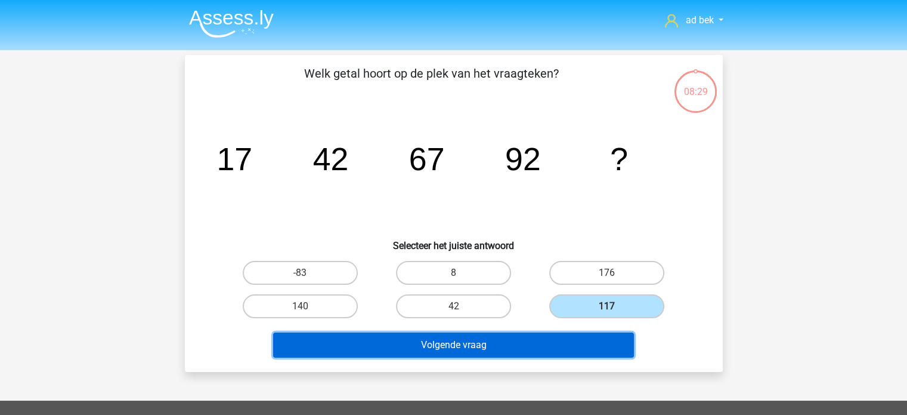
click at [583, 334] on button "Volgende vraag" at bounding box center [453, 344] width 361 height 25
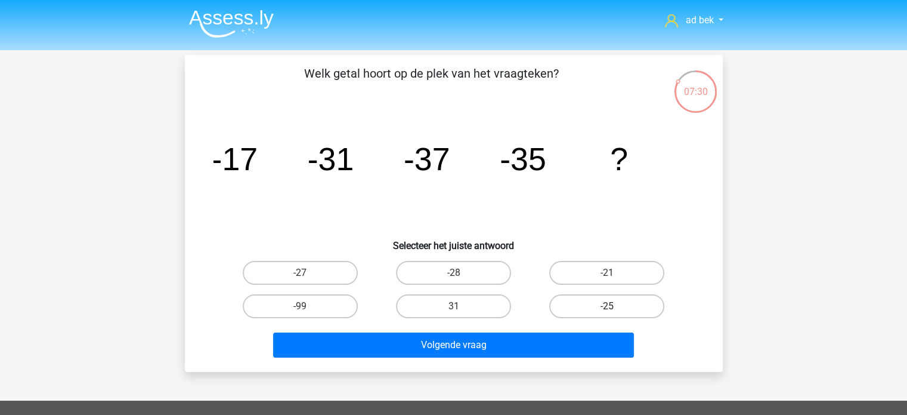
click at [617, 302] on label "-25" at bounding box center [606, 306] width 115 height 24
click at [615, 306] on input "-25" at bounding box center [611, 310] width 8 height 8
radio input "true"
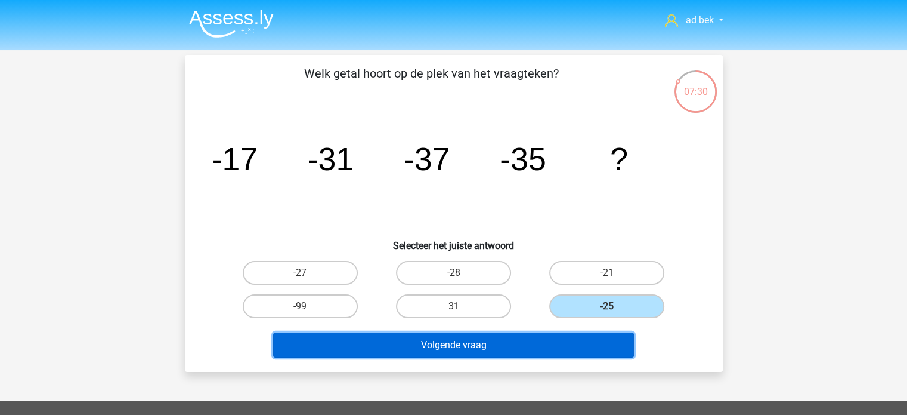
click at [587, 350] on button "Volgende vraag" at bounding box center [453, 344] width 361 height 25
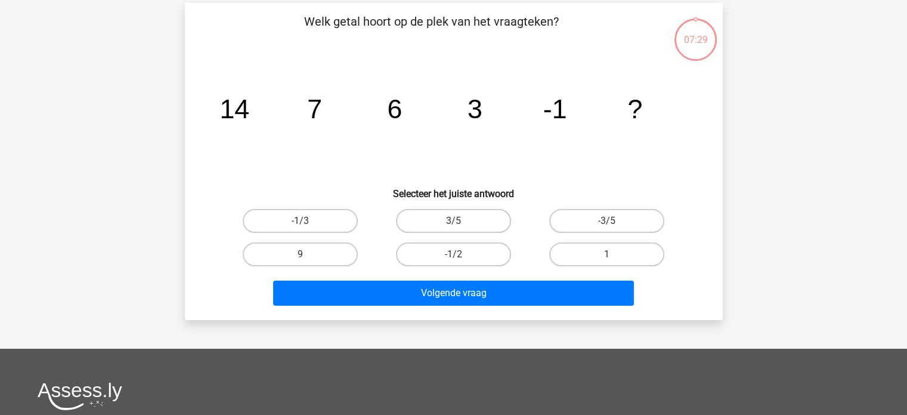
scroll to position [55, 0]
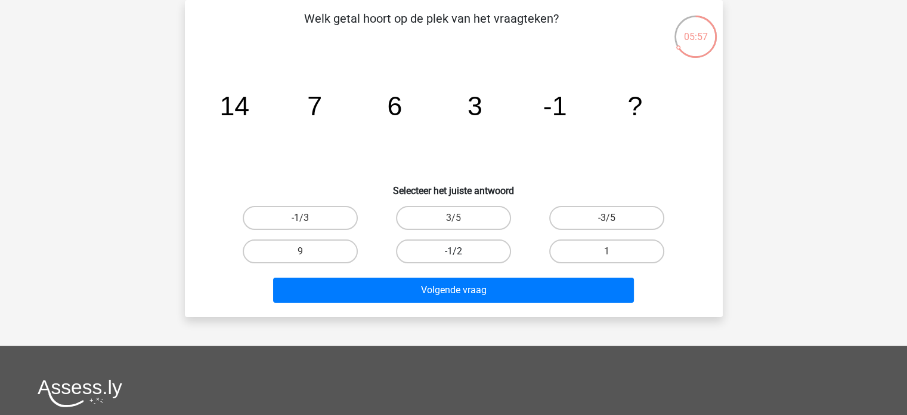
click at [482, 252] on label "-1/2" at bounding box center [453, 251] width 115 height 24
click at [461, 252] on input "-1/2" at bounding box center [457, 255] width 8 height 8
radio input "true"
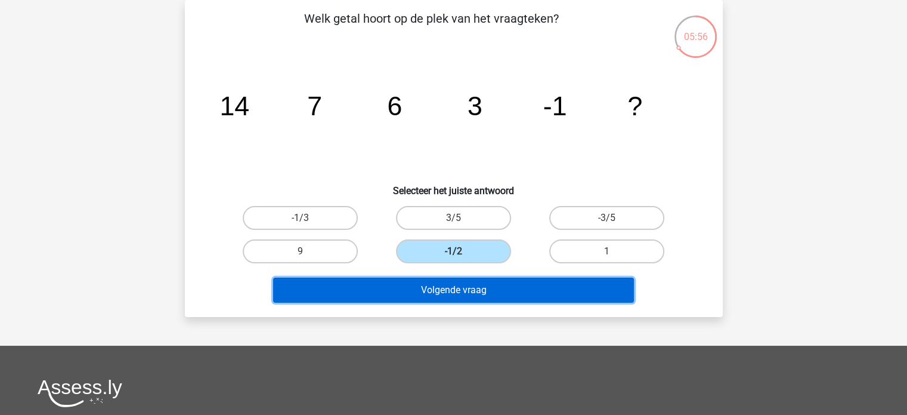
click at [494, 295] on button "Volgende vraag" at bounding box center [453, 289] width 361 height 25
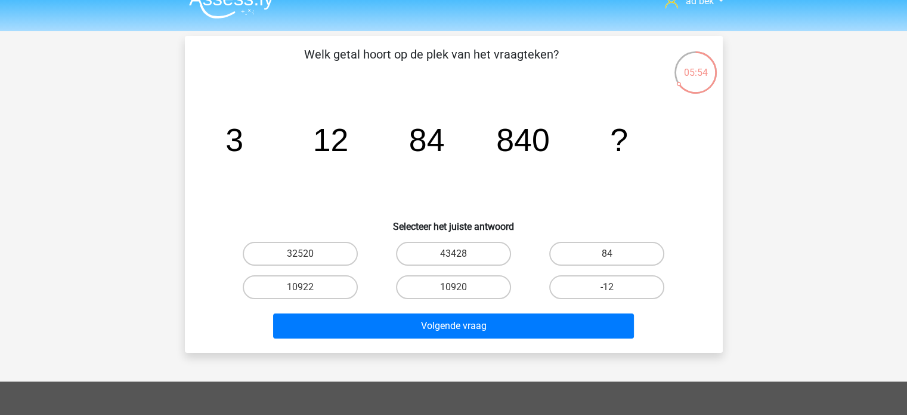
scroll to position [0, 0]
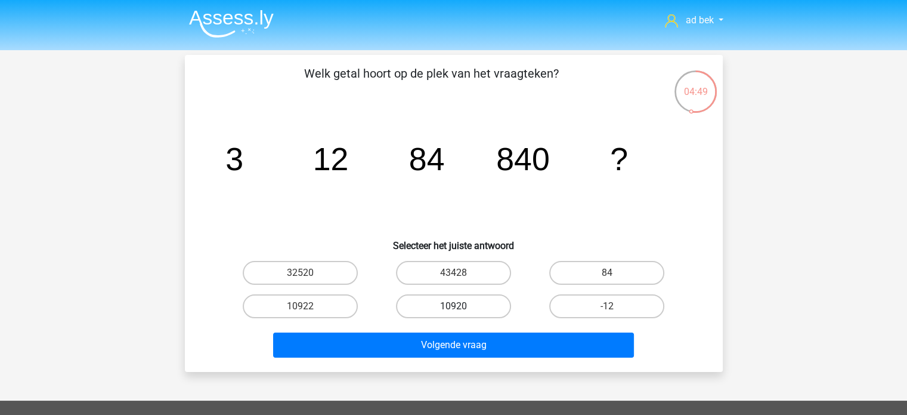
click at [478, 299] on label "10920" at bounding box center [453, 306] width 115 height 24
click at [461, 306] on input "10920" at bounding box center [457, 310] width 8 height 8
radio input "true"
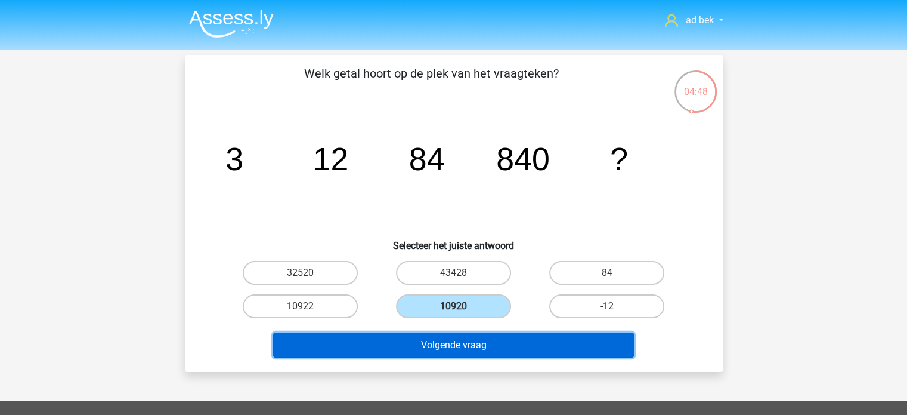
click at [492, 352] on button "Volgende vraag" at bounding box center [453, 344] width 361 height 25
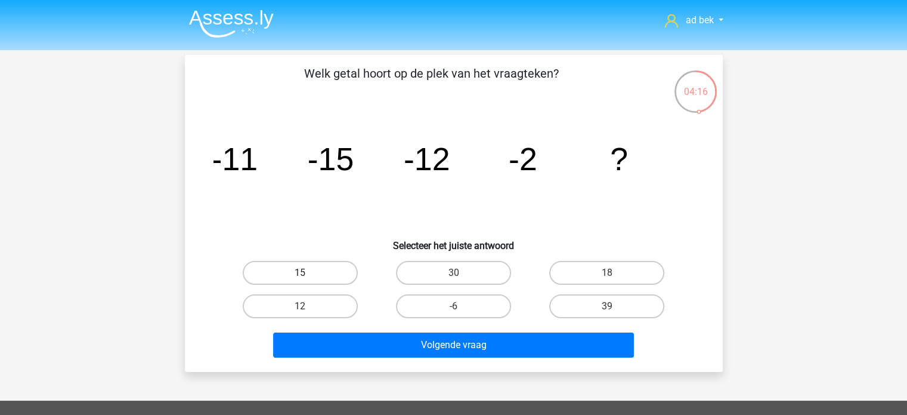
click at [347, 266] on label "15" at bounding box center [300, 273] width 115 height 24
click at [308, 273] on input "15" at bounding box center [304, 277] width 8 height 8
radio input "true"
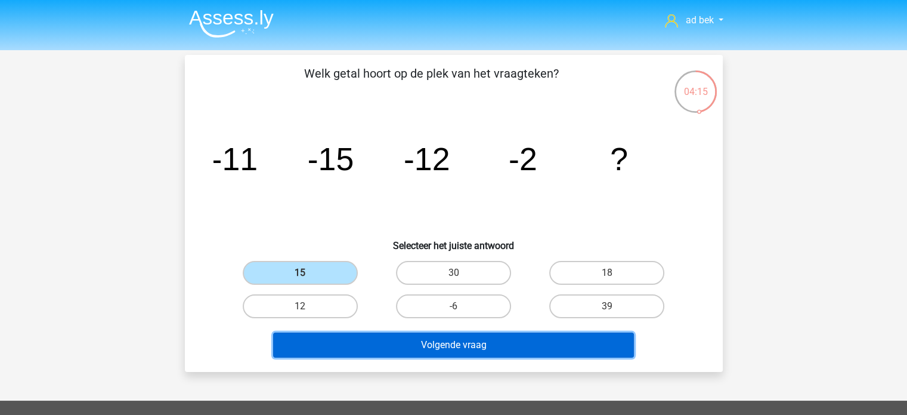
click at [396, 341] on button "Volgende vraag" at bounding box center [453, 344] width 361 height 25
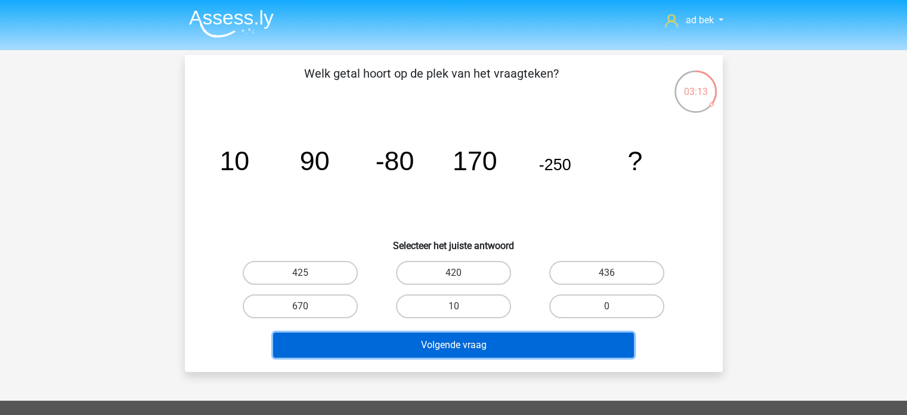
click at [530, 339] on button "Volgende vraag" at bounding box center [453, 344] width 361 height 25
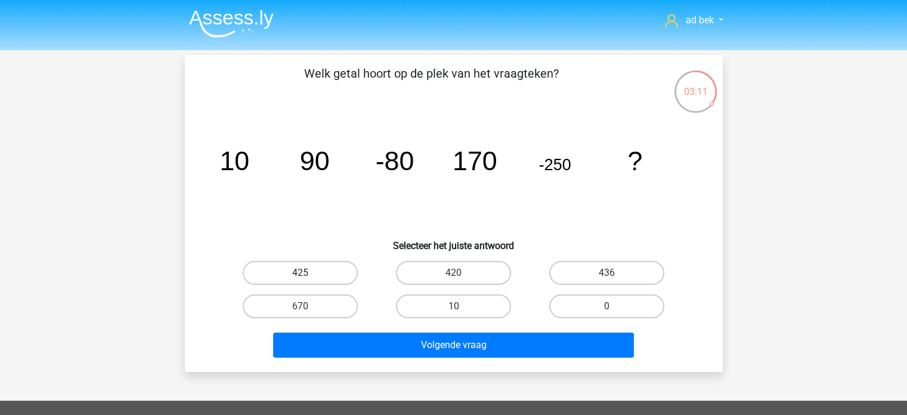
click at [327, 270] on label "425" at bounding box center [300, 273] width 115 height 24
click at [308, 273] on input "425" at bounding box center [304, 277] width 8 height 8
radio input "true"
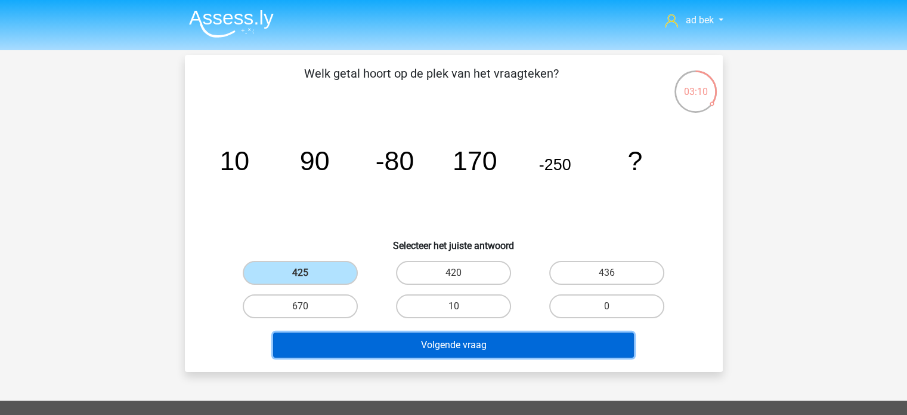
click at [385, 345] on button "Volgende vraag" at bounding box center [453, 344] width 361 height 25
click at [413, 340] on button "Volgende vraag" at bounding box center [453, 344] width 361 height 25
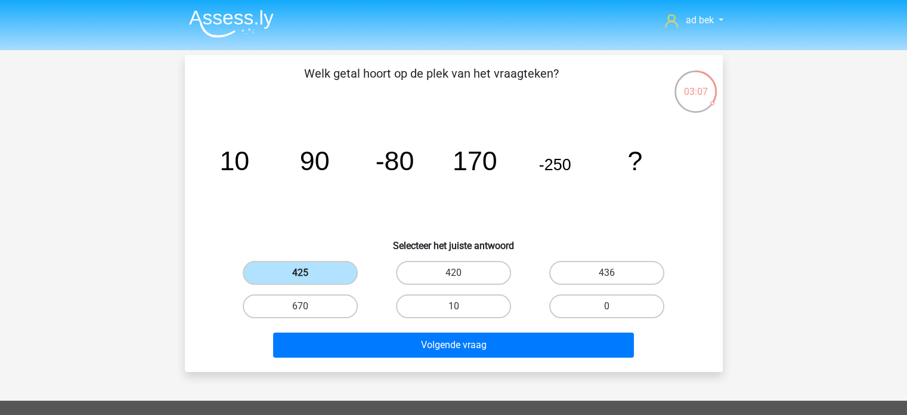
click at [324, 273] on label "425" at bounding box center [300, 273] width 115 height 24
click at [308, 273] on input "425" at bounding box center [304, 277] width 8 height 8
click at [429, 274] on label "420" at bounding box center [453, 273] width 115 height 24
click at [453, 274] on input "420" at bounding box center [457, 277] width 8 height 8
radio input "true"
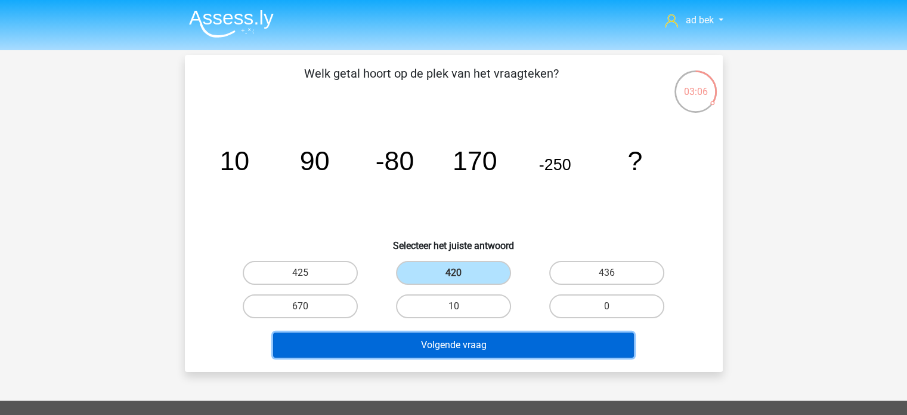
click at [444, 345] on button "Volgende vraag" at bounding box center [453, 344] width 361 height 25
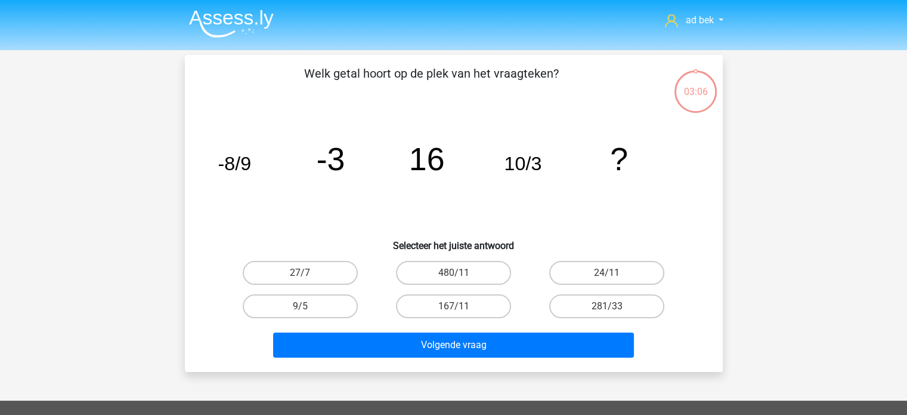
scroll to position [55, 0]
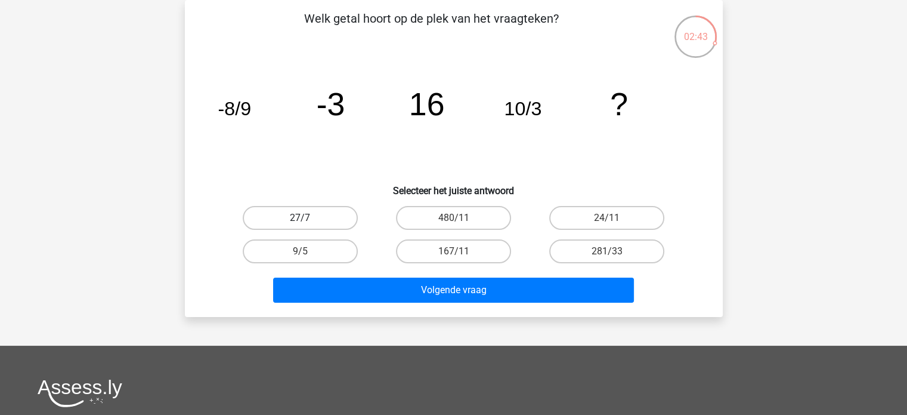
click at [347, 215] on label "27/7" at bounding box center [300, 218] width 115 height 24
click at [308, 218] on input "27/7" at bounding box center [304, 222] width 8 height 8
radio input "true"
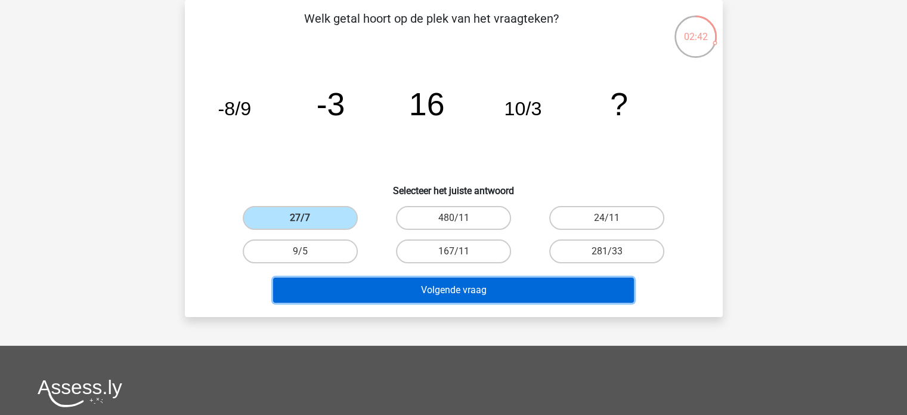
click at [368, 292] on button "Volgende vraag" at bounding box center [453, 289] width 361 height 25
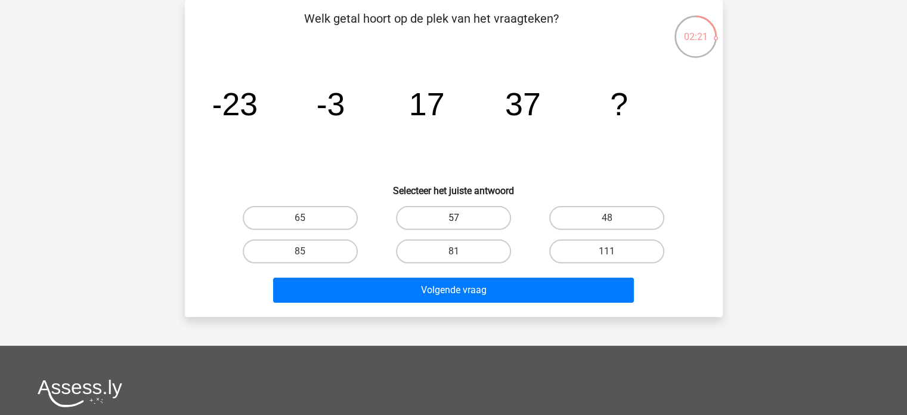
click at [434, 206] on label "57" at bounding box center [453, 218] width 115 height 24
click at [453, 218] on input "57" at bounding box center [457, 222] width 8 height 8
radio input "true"
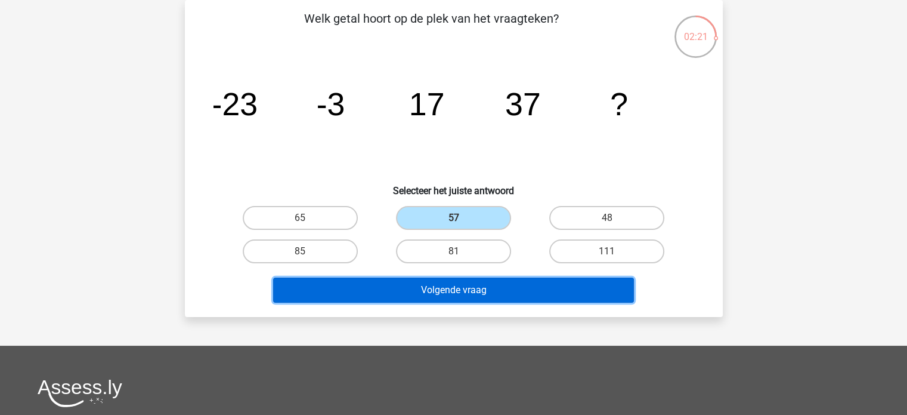
click at [489, 298] on button "Volgende vraag" at bounding box center [453, 289] width 361 height 25
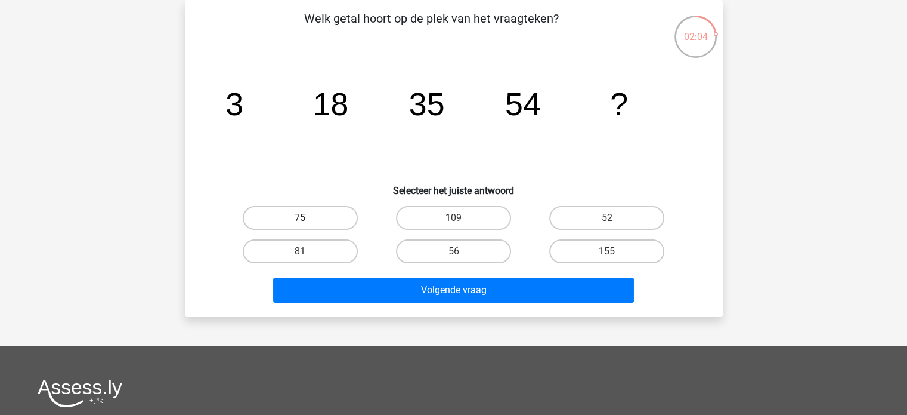
click at [334, 226] on label "75" at bounding box center [300, 218] width 115 height 24
click at [308, 226] on input "75" at bounding box center [304, 222] width 8 height 8
radio input "true"
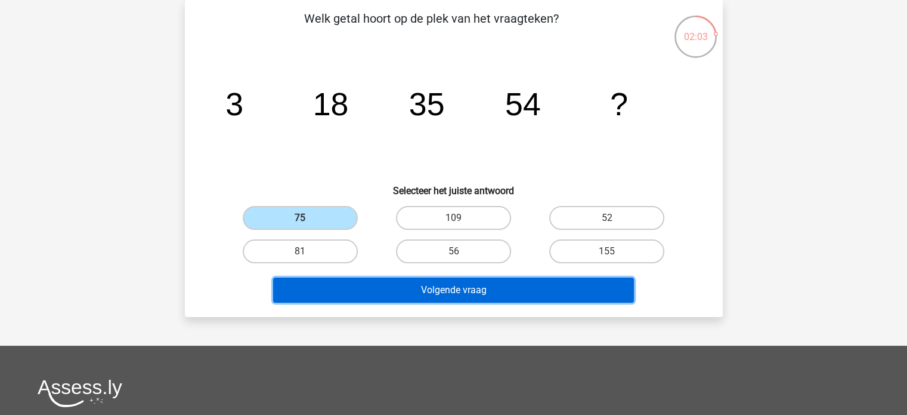
click at [376, 292] on button "Volgende vraag" at bounding box center [453, 289] width 361 height 25
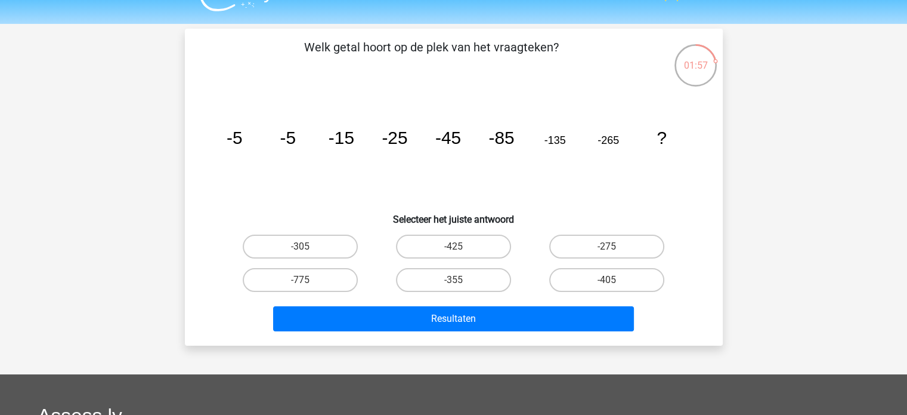
scroll to position [0, 0]
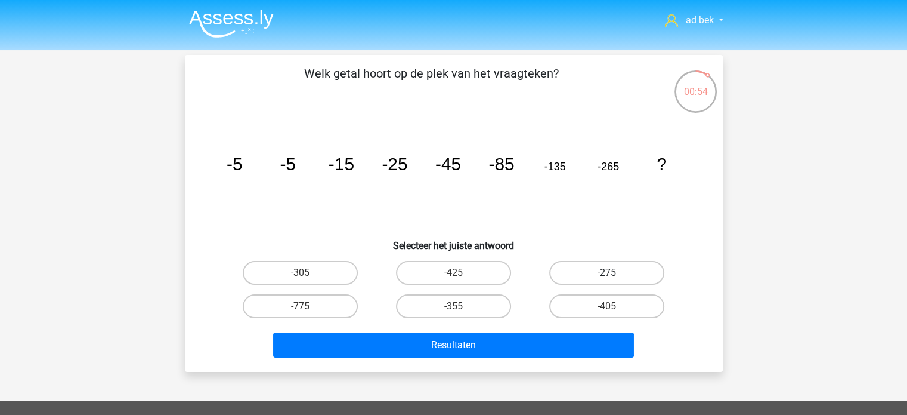
click at [618, 273] on label "-275" at bounding box center [606, 273] width 115 height 24
click at [615, 273] on input "-275" at bounding box center [611, 277] width 8 height 8
radio input "true"
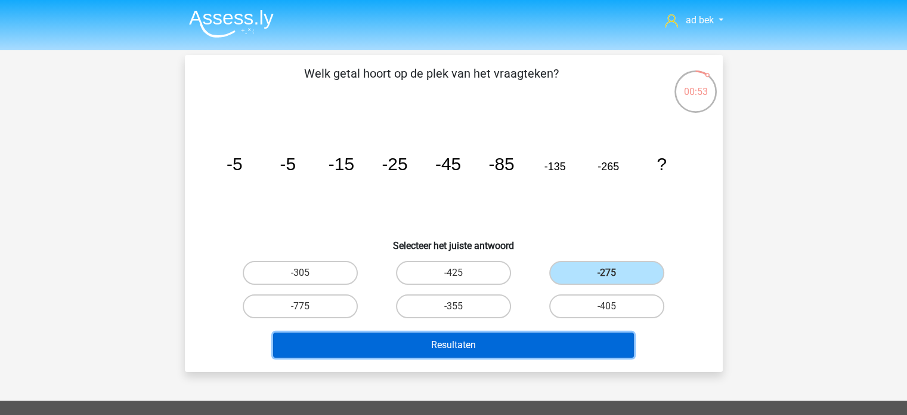
click at [588, 350] on button "Resultaten" at bounding box center [453, 344] width 361 height 25
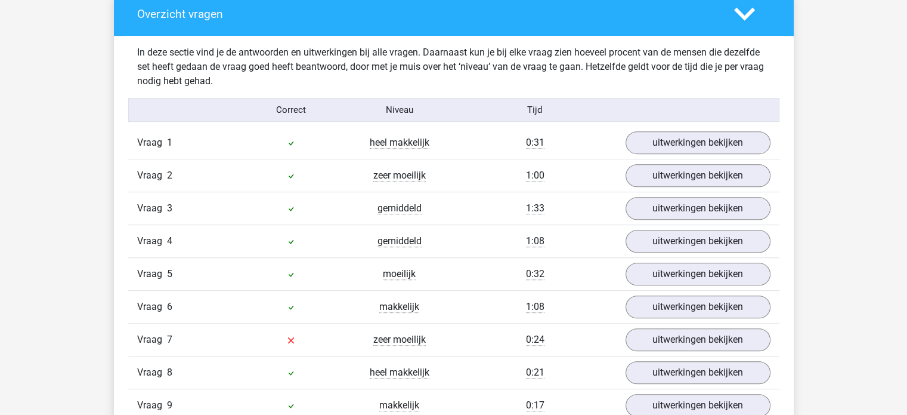
scroll to position [716, 0]
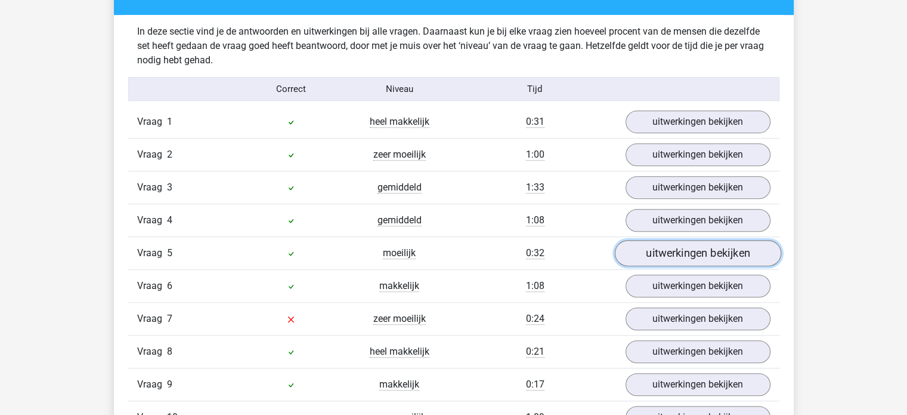
click at [659, 245] on link "uitwerkingen bekijken" at bounding box center [698, 253] width 166 height 26
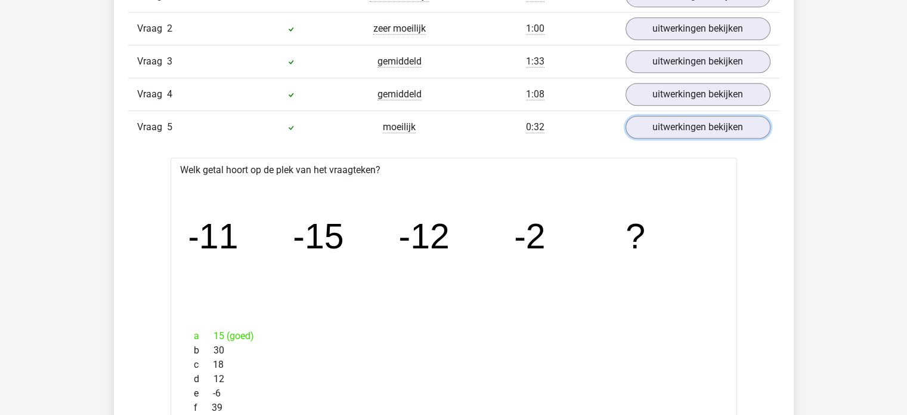
scroll to position [895, 0]
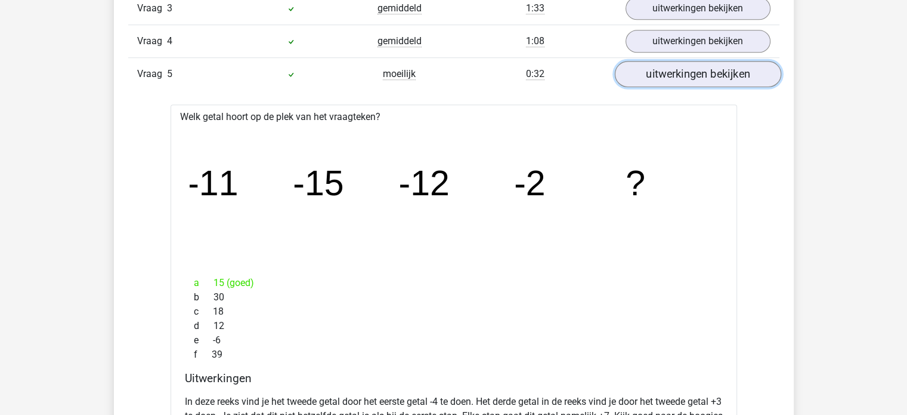
click at [666, 68] on link "uitwerkingen bekijken" at bounding box center [698, 74] width 166 height 26
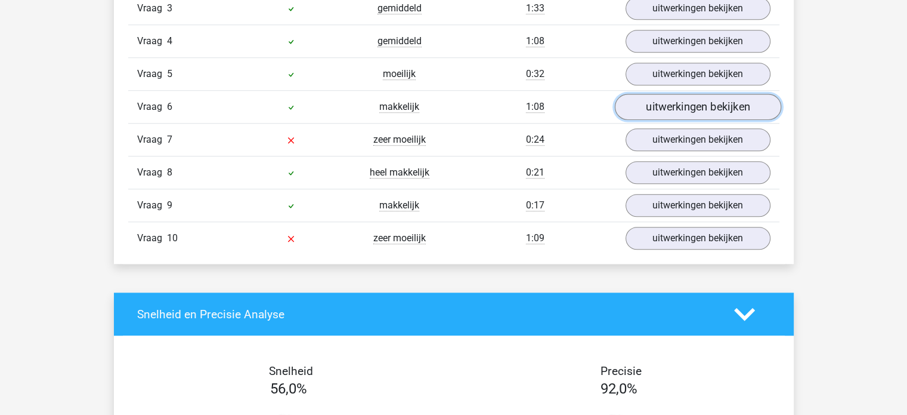
click at [666, 104] on link "uitwerkingen bekijken" at bounding box center [698, 107] width 166 height 26
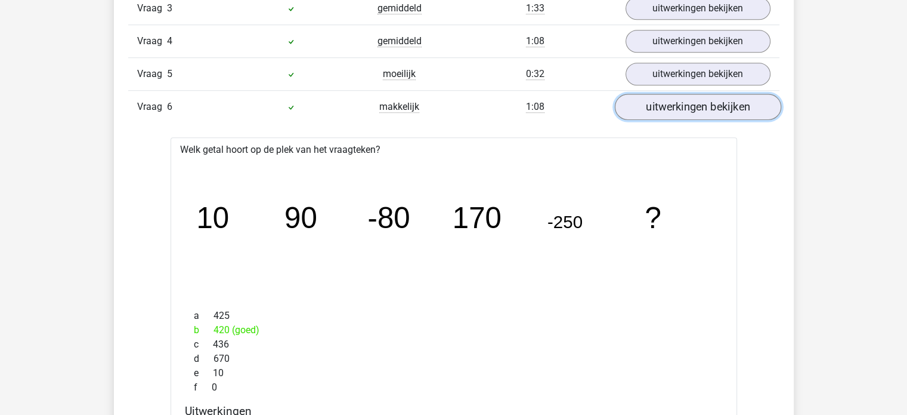
click at [666, 104] on link "uitwerkingen bekijken" at bounding box center [698, 107] width 166 height 26
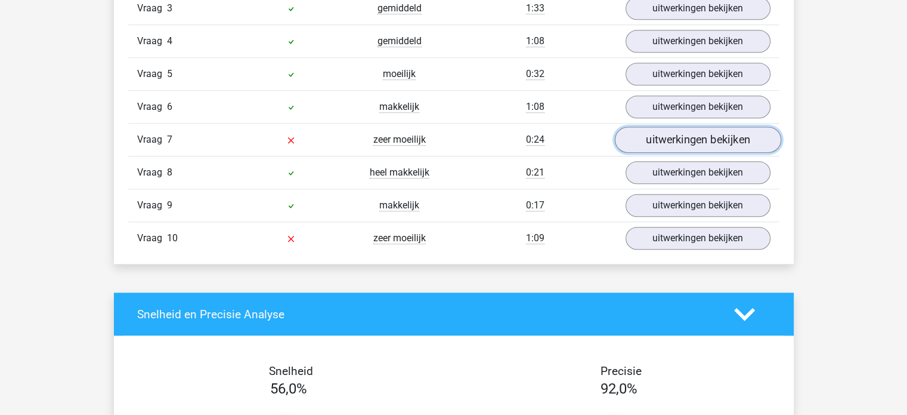
click at [671, 138] on link "uitwerkingen bekijken" at bounding box center [698, 140] width 166 height 26
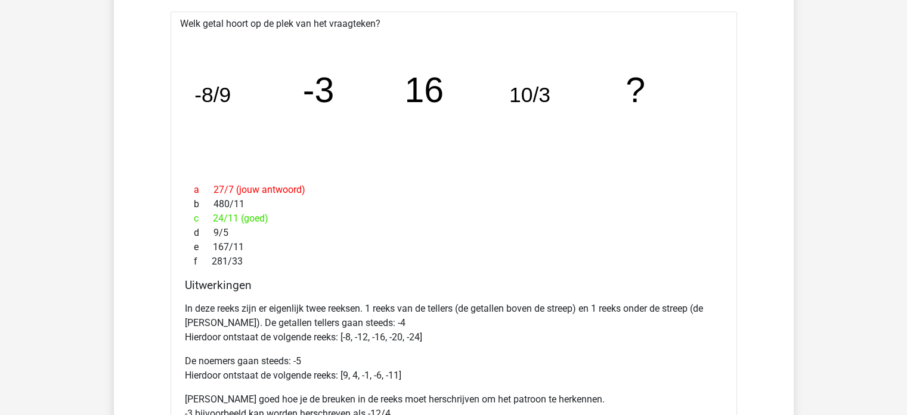
scroll to position [1074, 0]
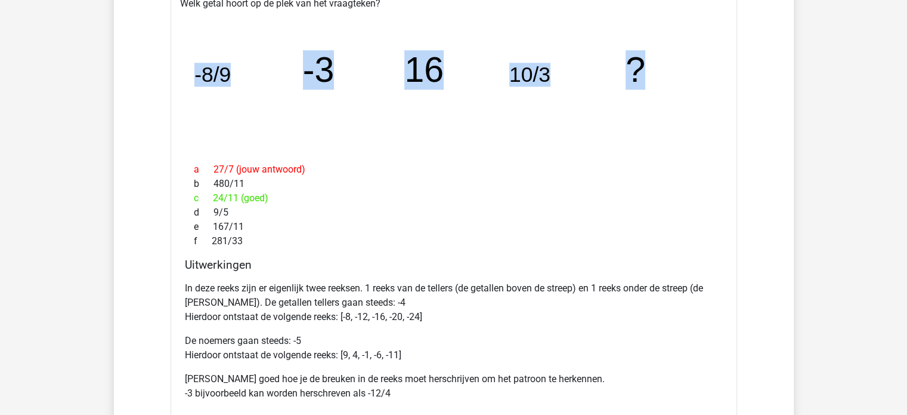
drag, startPoint x: 193, startPoint y: 69, endPoint x: 642, endPoint y: 66, distance: 449.3
click at [642, 66] on icon "image/svg+xml -8/9 -3 16 10/3 ?" at bounding box center [454, 82] width 529 height 132
copy g "-8/9 -3 16 10/3 ?"
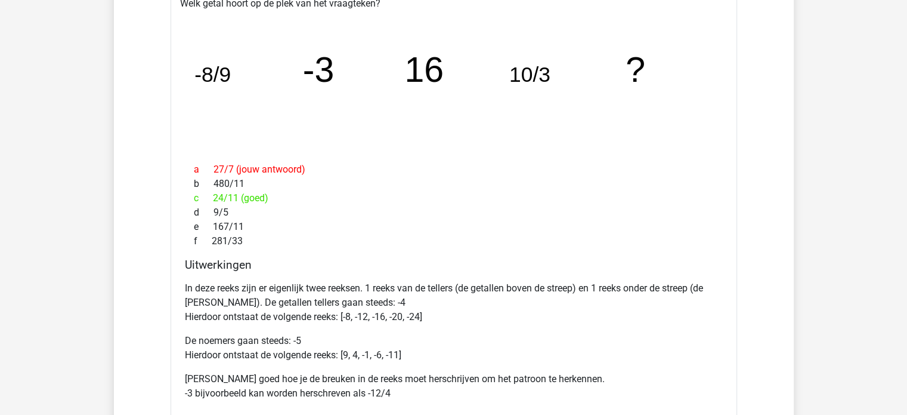
click at [483, 214] on div "d 9/5" at bounding box center [454, 212] width 538 height 14
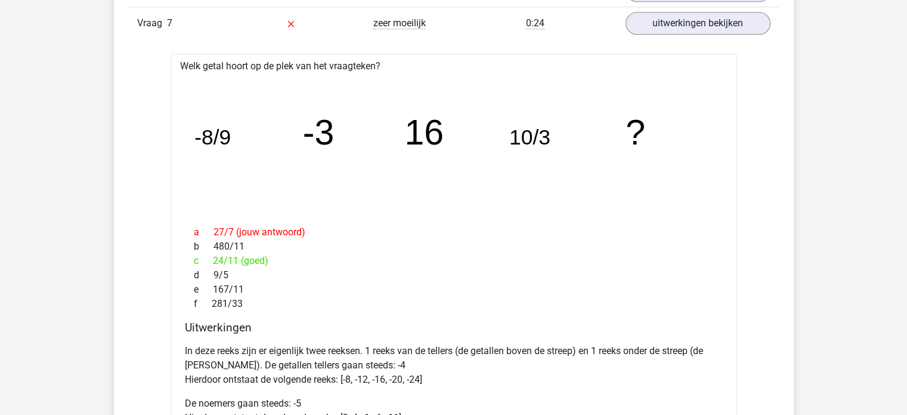
scroll to position [895, 0]
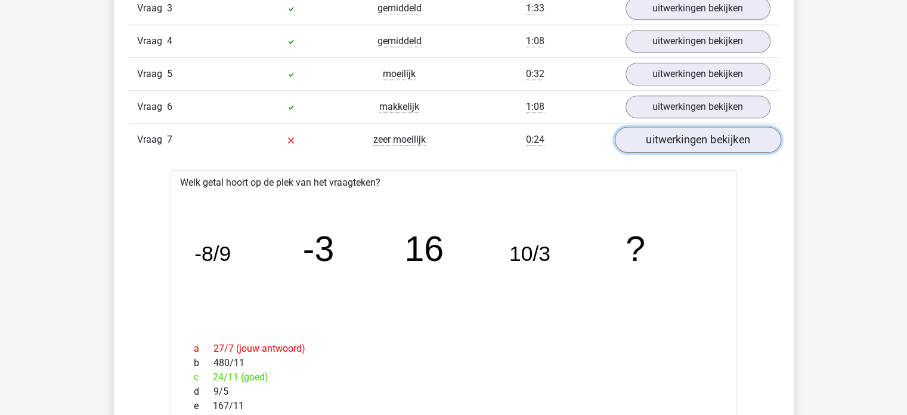
click at [691, 132] on link "uitwerkingen bekijken" at bounding box center [698, 140] width 166 height 26
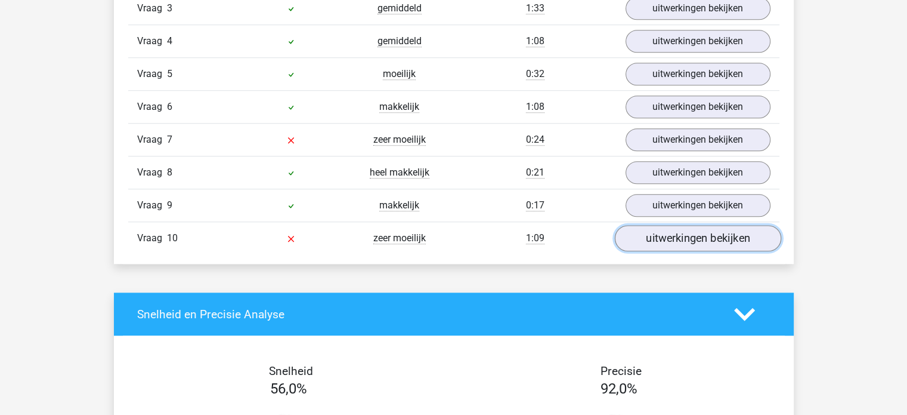
click at [668, 229] on link "uitwerkingen bekijken" at bounding box center [698, 239] width 166 height 26
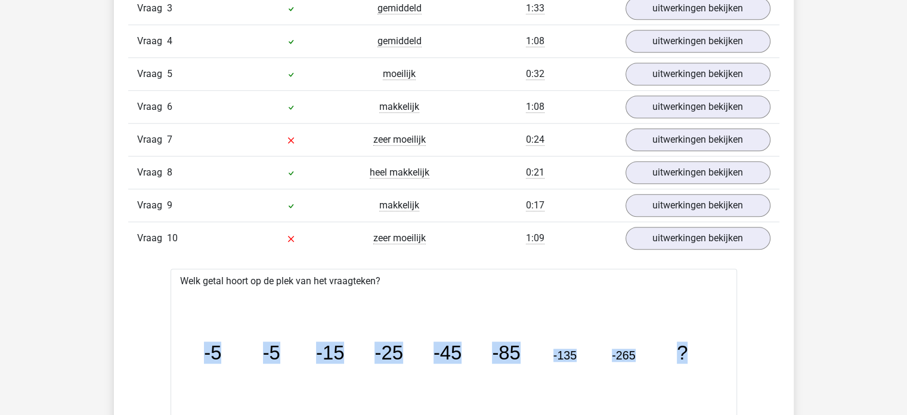
drag, startPoint x: 203, startPoint y: 350, endPoint x: 685, endPoint y: 351, distance: 482.1
click at [685, 351] on icon "image/svg+xml -5 -5 -15 -25 -45 -85 -135 -265 ?" at bounding box center [454, 359] width 529 height 132
copy g "-5 -5 -15 -25 -45 -85 -135 -265 ?"
click at [554, 317] on icon "image/svg+xml -5 -5 -15 -25 -45 -85 -135 -265 ?" at bounding box center [454, 359] width 529 height 132
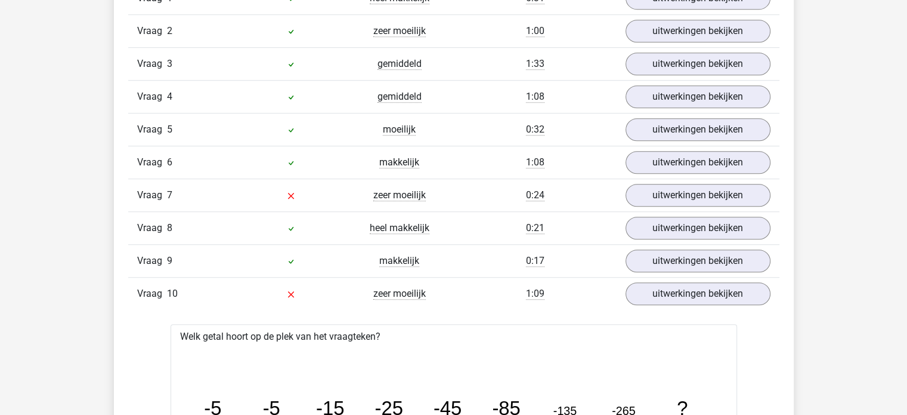
scroll to position [835, 0]
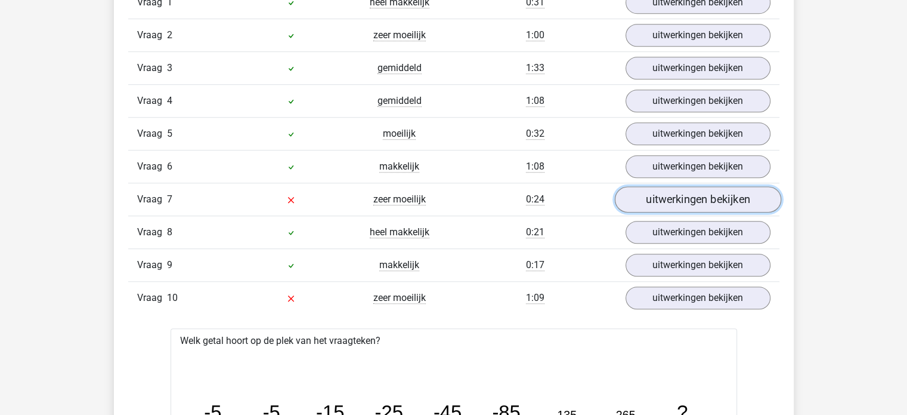
click at [659, 193] on link "uitwerkingen bekijken" at bounding box center [698, 200] width 166 height 26
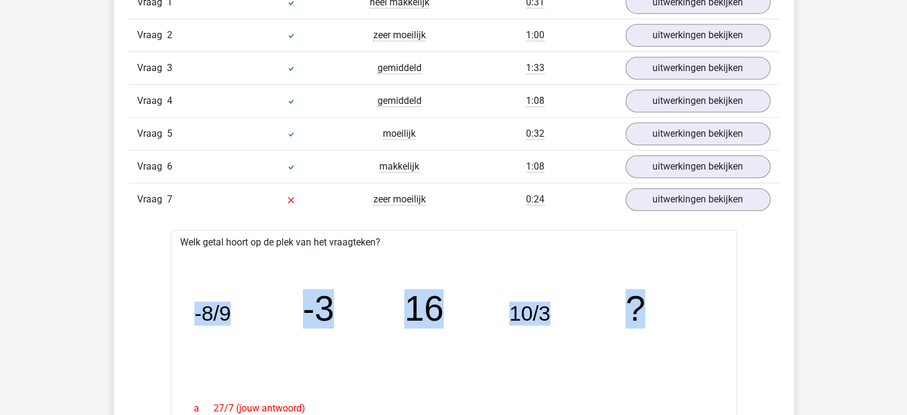
drag, startPoint x: 195, startPoint y: 312, endPoint x: 639, endPoint y: 313, distance: 443.9
click at [639, 313] on g "-8/9 -3 16 10/3 ?" at bounding box center [419, 308] width 451 height 39
copy g "-8/9 -3 16 10/3 ?"
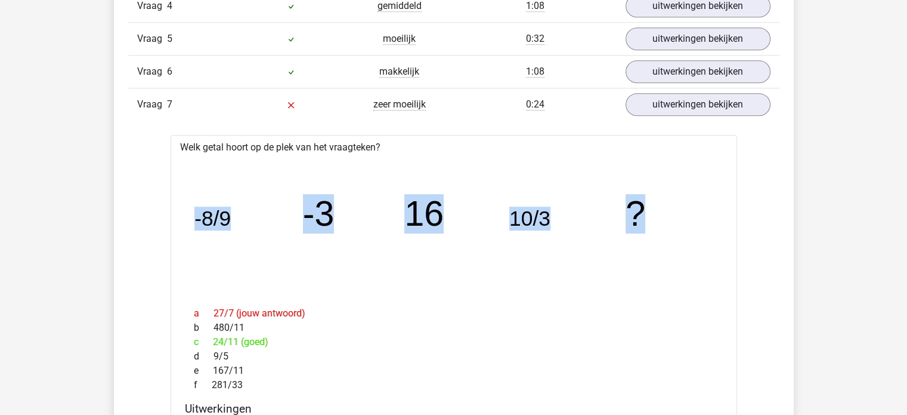
scroll to position [776, 0]
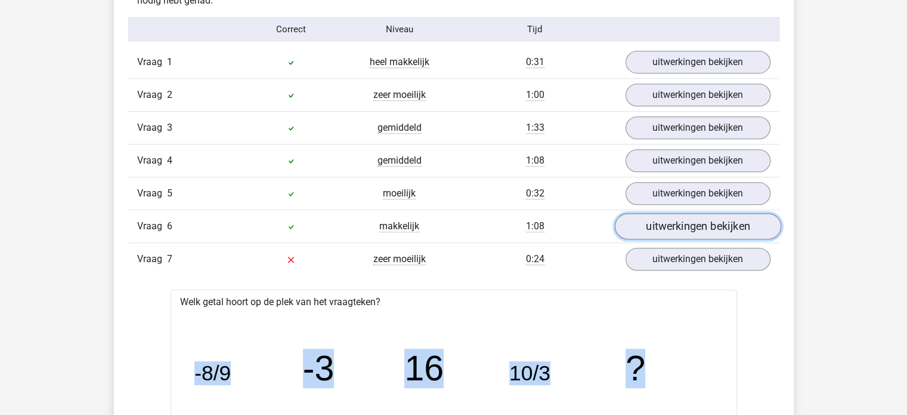
click at [672, 220] on link "uitwerkingen bekijken" at bounding box center [698, 227] width 166 height 26
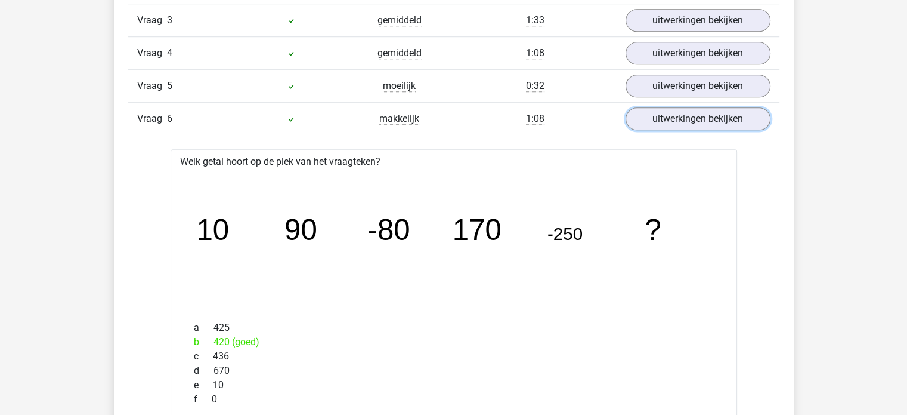
scroll to position [895, 0]
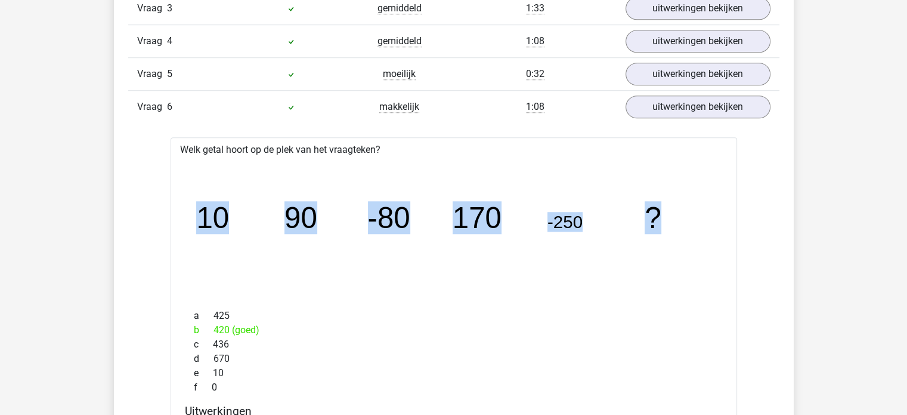
drag, startPoint x: 200, startPoint y: 216, endPoint x: 656, endPoint y: 209, distance: 455.3
click at [656, 209] on g "10 90 -80 170 -250 ?" at bounding box center [428, 217] width 465 height 33
copy g "10 90 -80 170 -250 ?"
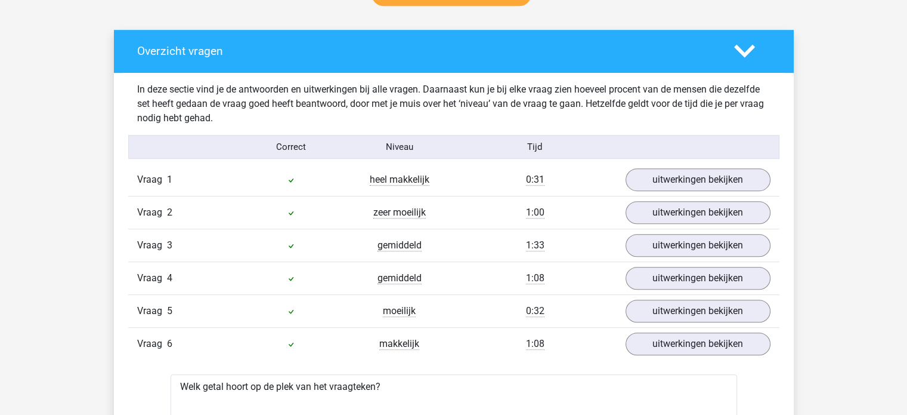
scroll to position [656, 0]
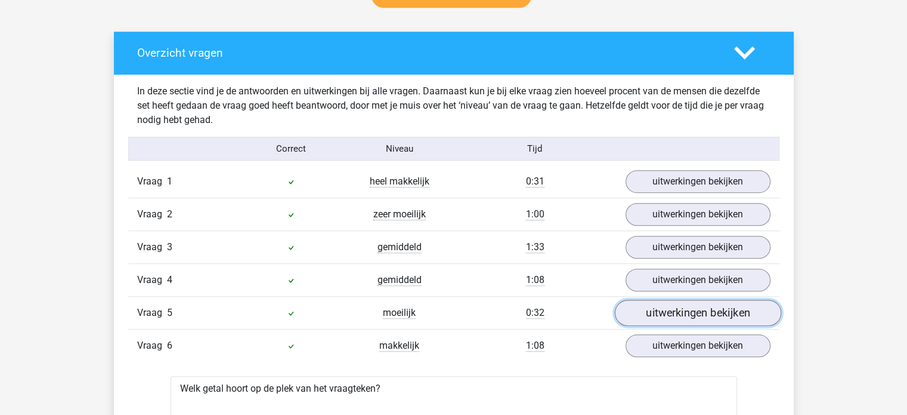
click at [660, 308] on link "uitwerkingen bekijken" at bounding box center [698, 313] width 166 height 26
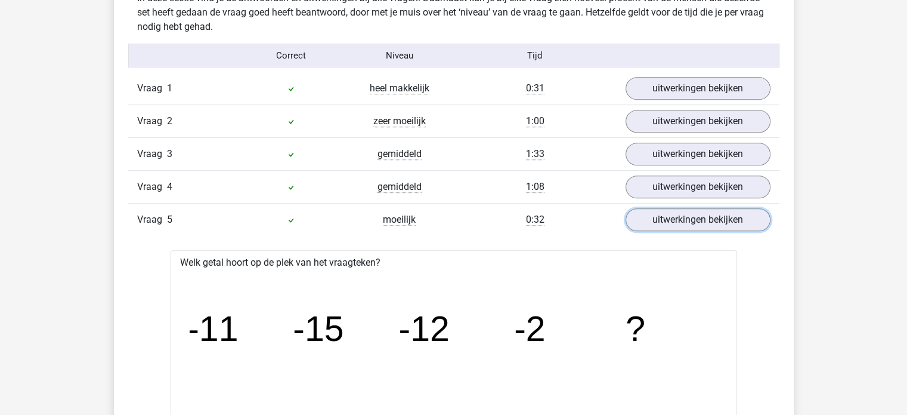
scroll to position [835, 0]
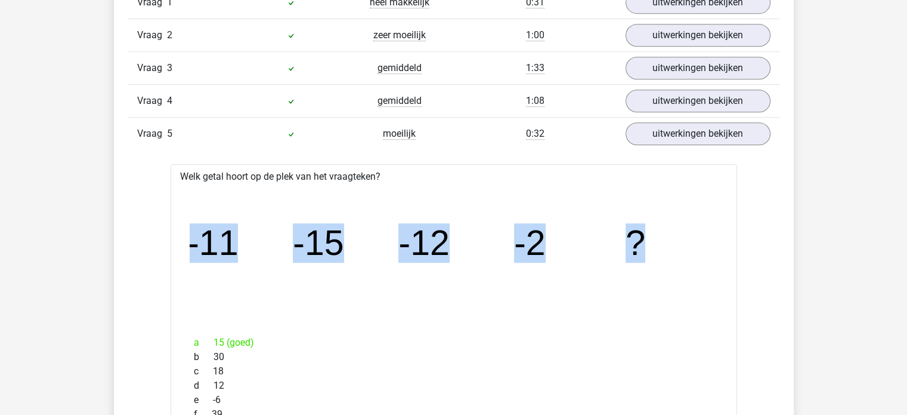
drag, startPoint x: 189, startPoint y: 241, endPoint x: 640, endPoint y: 255, distance: 451.2
click at [640, 255] on div "image/svg+xml -11 -15 -12 -2 ?" at bounding box center [454, 255] width 548 height 142
copy g "-11 -15 -12 -2 ?"
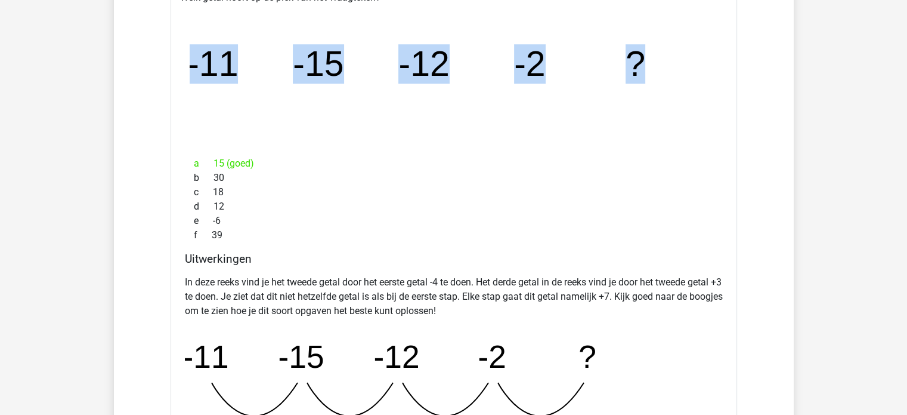
scroll to position [895, 0]
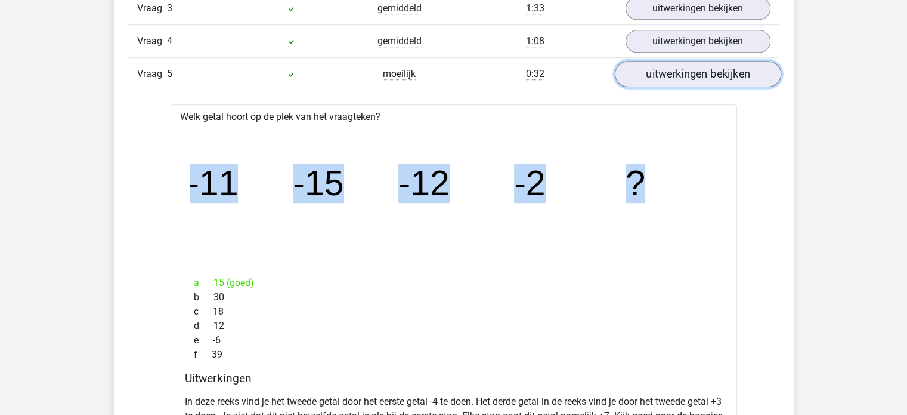
click at [663, 80] on link "uitwerkingen bekijken" at bounding box center [698, 74] width 166 height 26
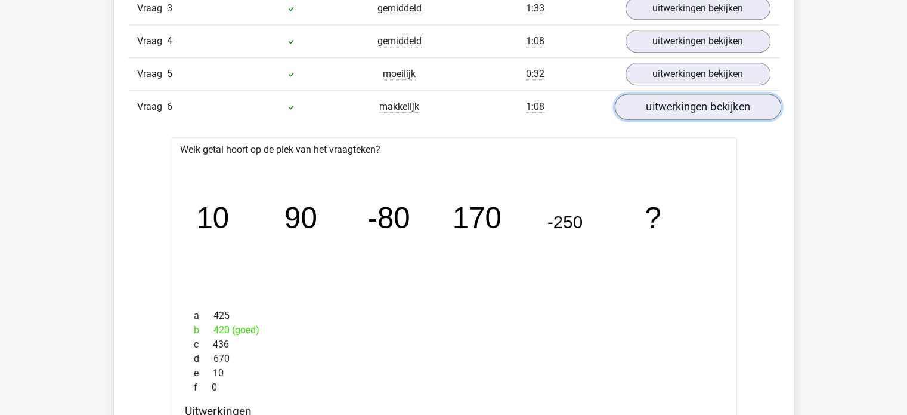
click at [709, 110] on link "uitwerkingen bekijken" at bounding box center [698, 107] width 166 height 26
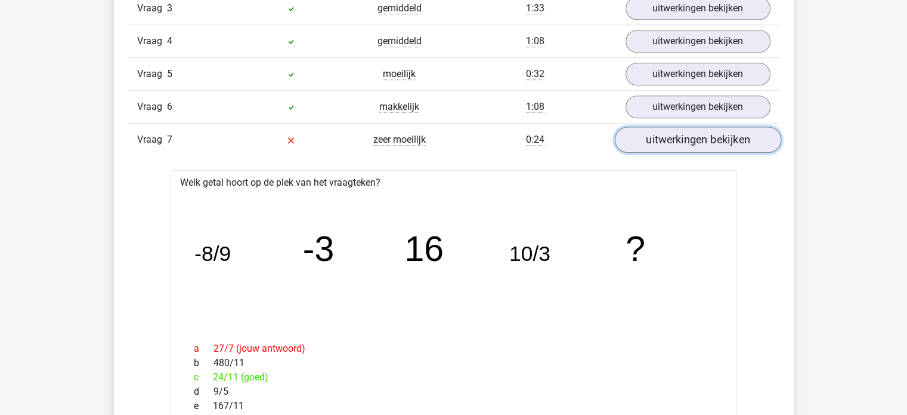
click at [752, 140] on link "uitwerkingen bekijken" at bounding box center [698, 140] width 166 height 26
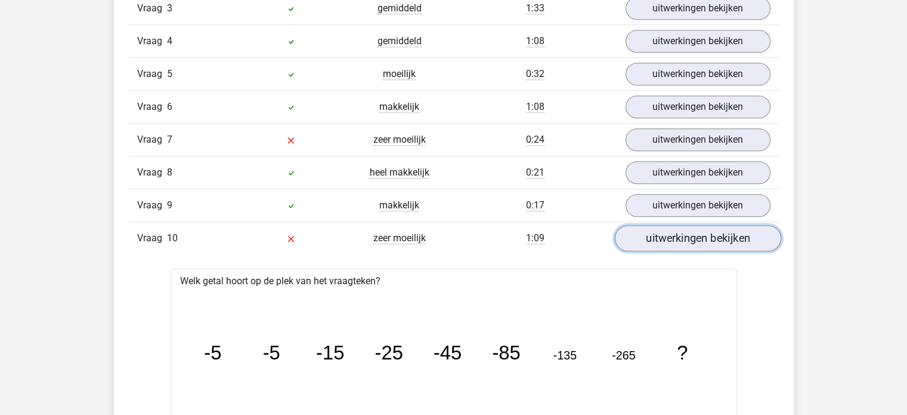
click at [746, 236] on link "uitwerkingen bekijken" at bounding box center [698, 239] width 166 height 26
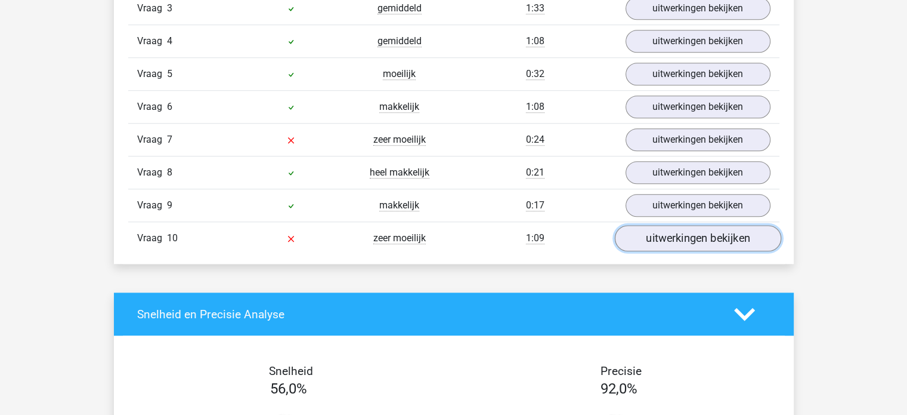
scroll to position [776, 0]
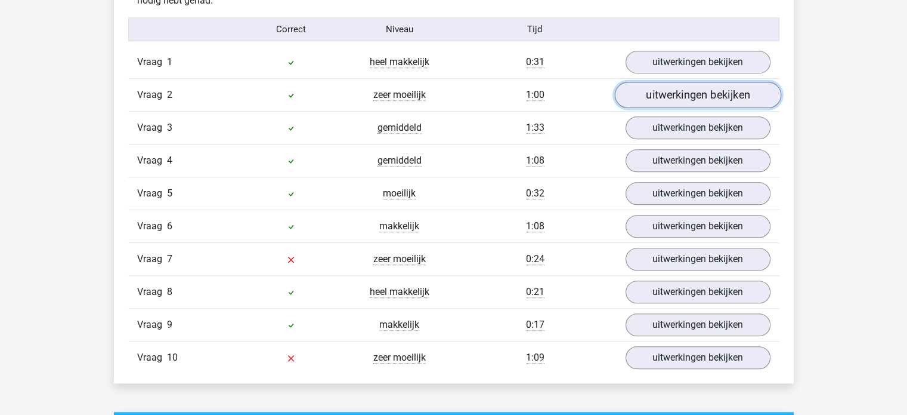
click at [742, 90] on link "uitwerkingen bekijken" at bounding box center [698, 95] width 166 height 26
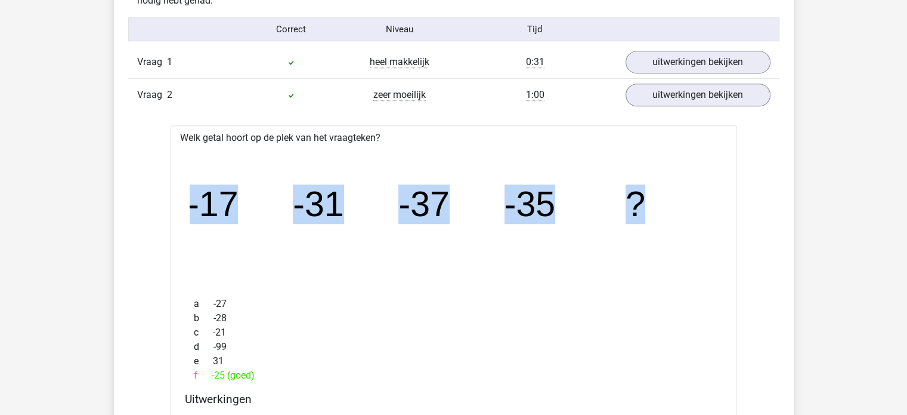
drag, startPoint x: 192, startPoint y: 205, endPoint x: 640, endPoint y: 202, distance: 448.7
click at [640, 202] on g "-17 -31 -37 -35 ?" at bounding box center [416, 203] width 458 height 39
copy g "-17 -31 -37 -35 ?"
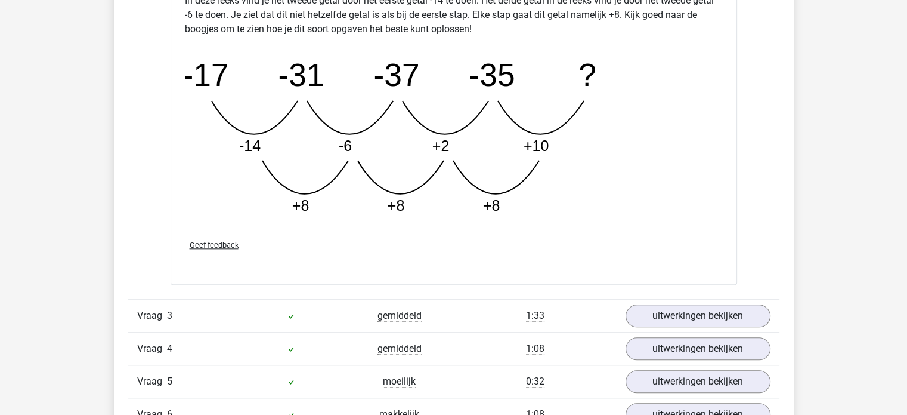
scroll to position [1313, 0]
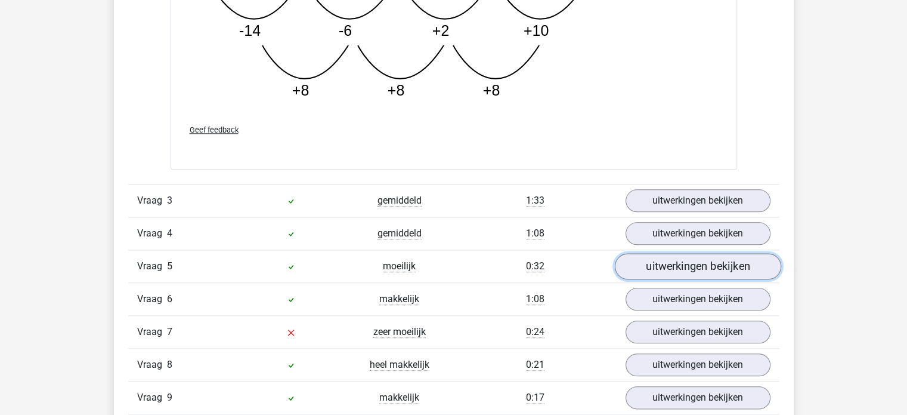
click at [653, 268] on link "uitwerkingen bekijken" at bounding box center [698, 266] width 166 height 26
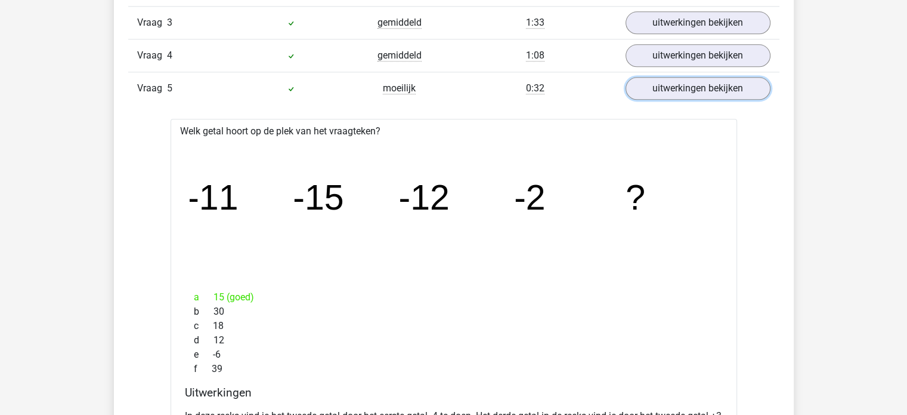
scroll to position [1492, 0]
click at [187, 202] on div "image/svg+xml -11 -15 -12 -2 ?" at bounding box center [454, 208] width 548 height 142
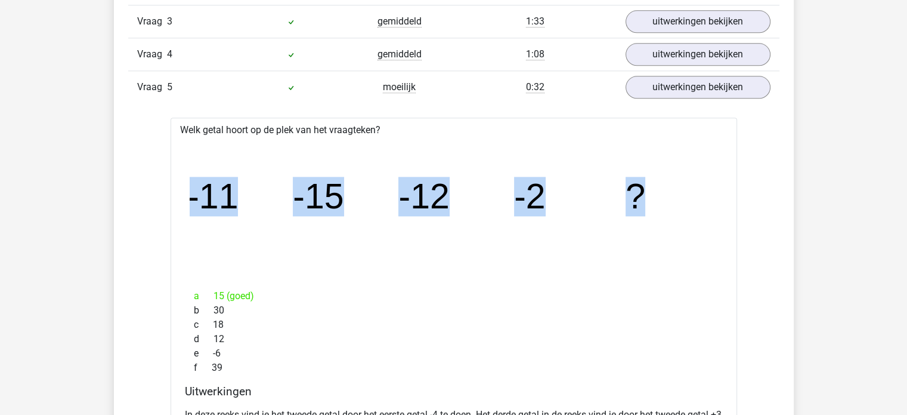
drag, startPoint x: 191, startPoint y: 196, endPoint x: 649, endPoint y: 194, distance: 458.2
click at [649, 194] on icon "image/svg+xml -11 -15 -12 -2 ?" at bounding box center [454, 208] width 529 height 132
copy g "-11 -15 -12 -2 ?"
